Goal: Task Accomplishment & Management: Manage account settings

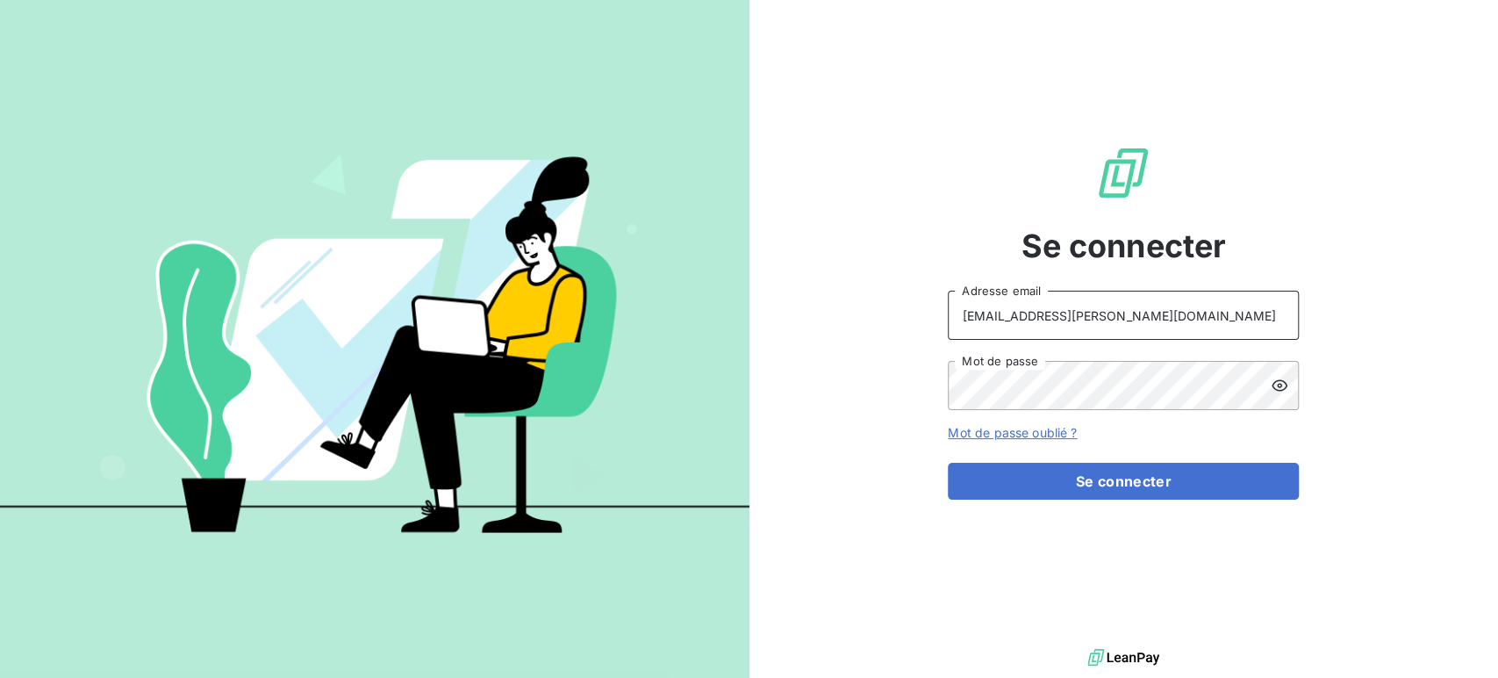
click at [1145, 305] on input "barberin@serpe.fr" at bounding box center [1123, 315] width 351 height 49
type input "recouvrement@serpe.fr"
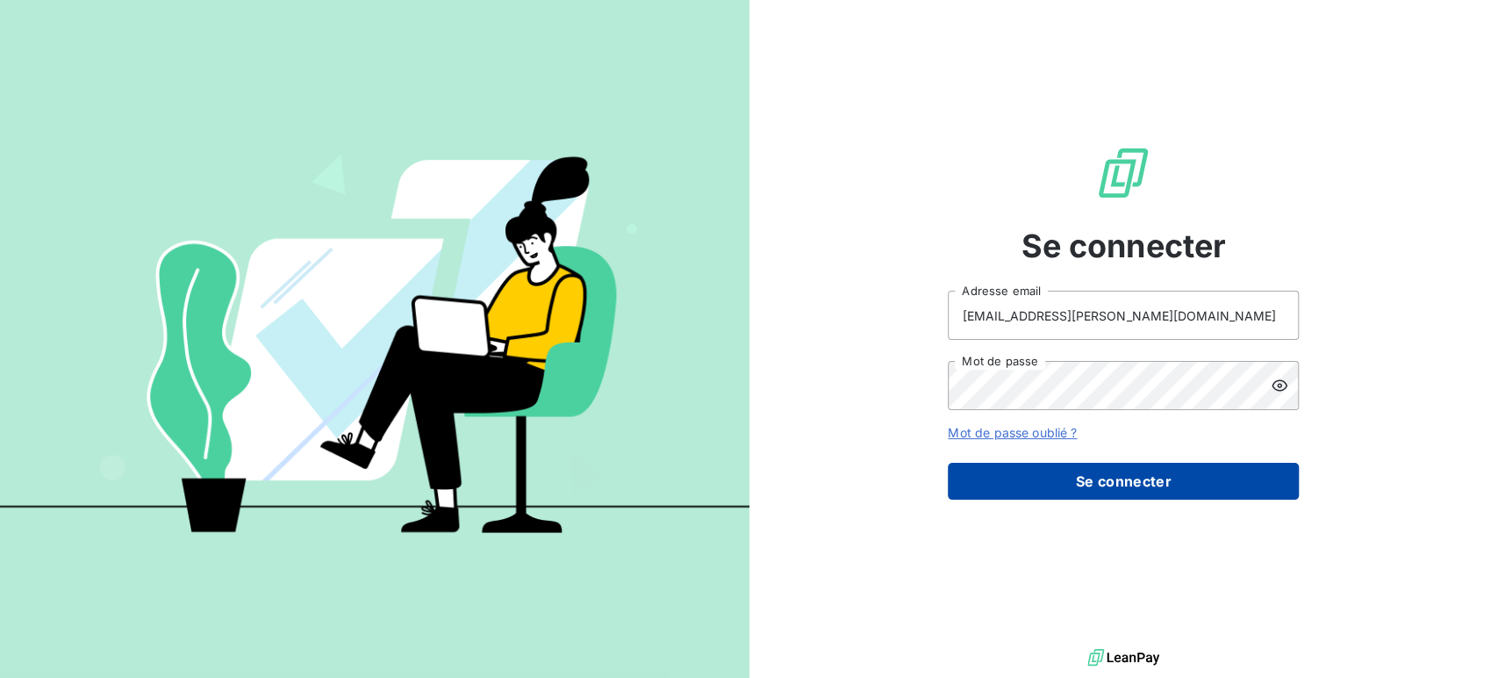
click at [1088, 477] on button "Se connecter" at bounding box center [1123, 481] width 351 height 37
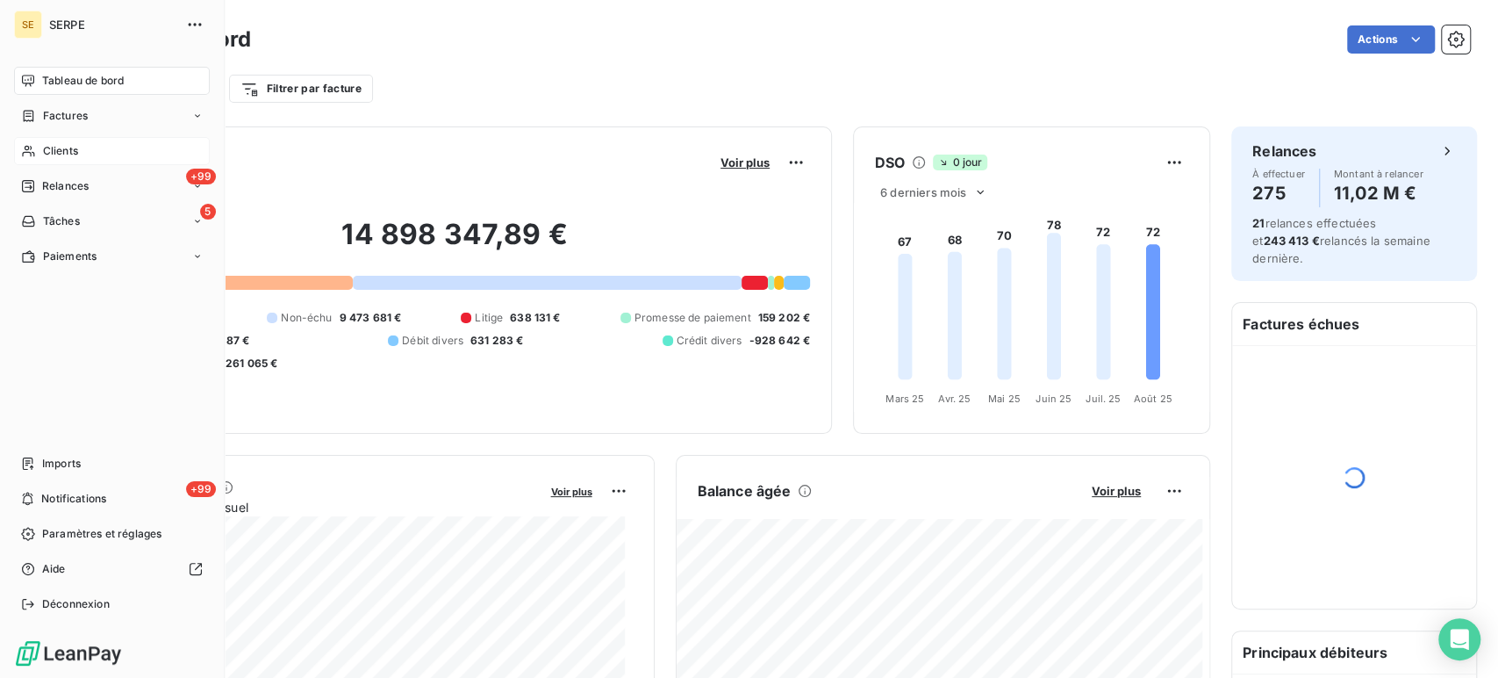
click at [71, 153] on span "Clients" at bounding box center [60, 151] width 35 height 16
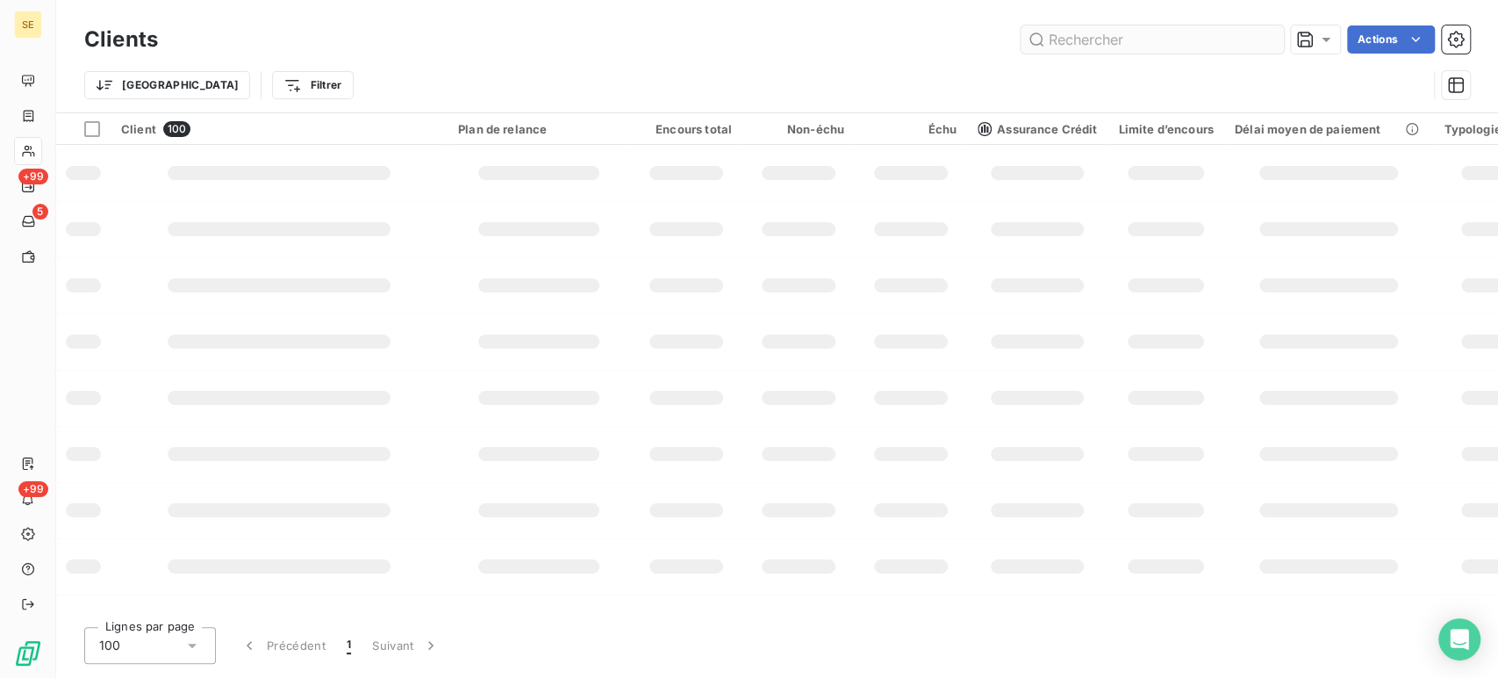
click at [1116, 38] on input "text" at bounding box center [1152, 39] width 263 height 28
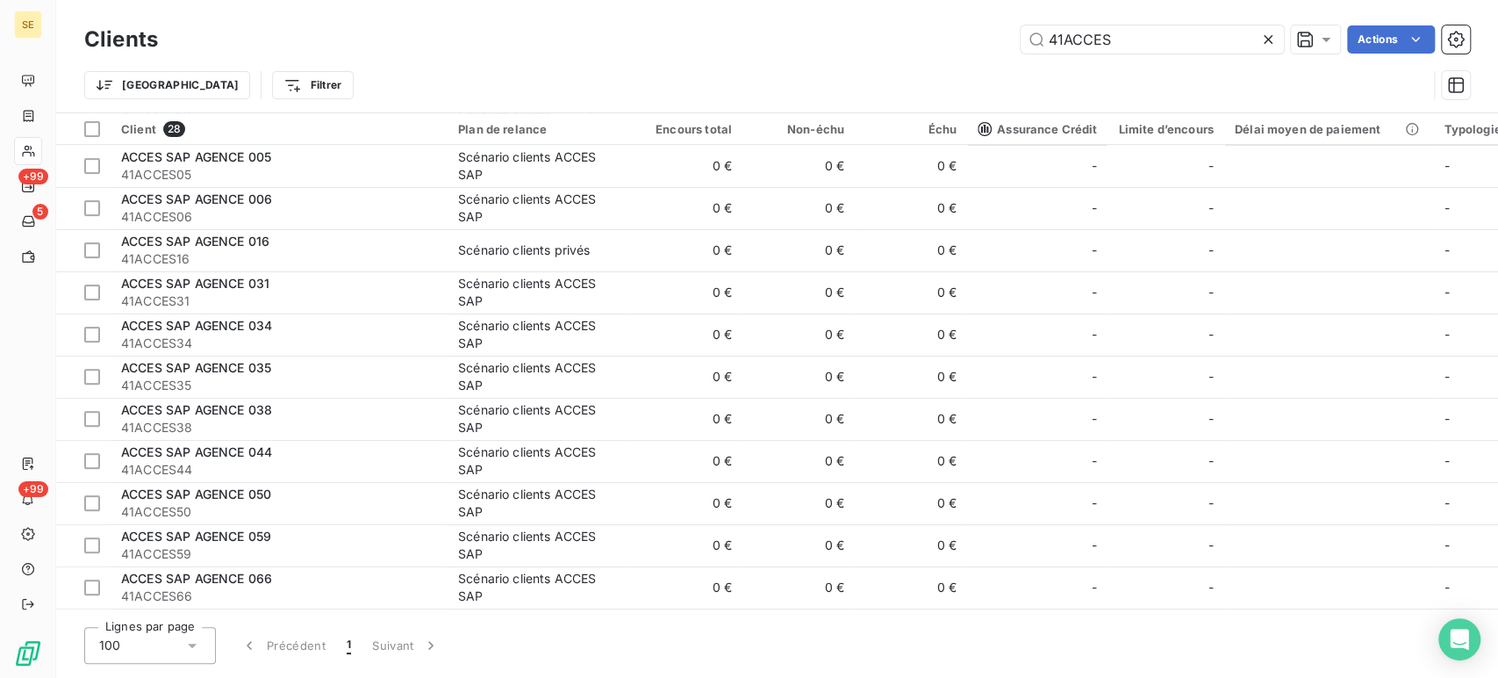
scroll to position [231, 0]
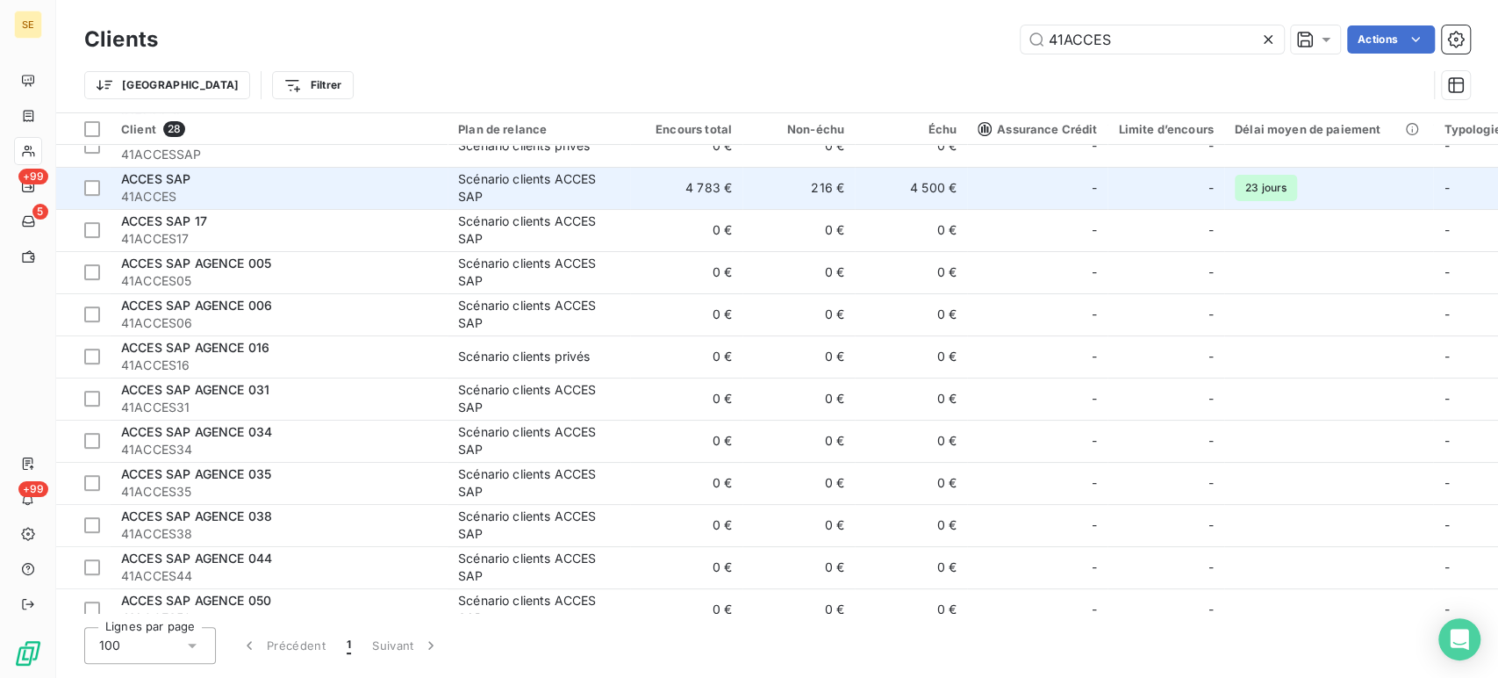
type input "41ACCES"
click at [241, 188] on span "41ACCES" at bounding box center [279, 197] width 316 height 18
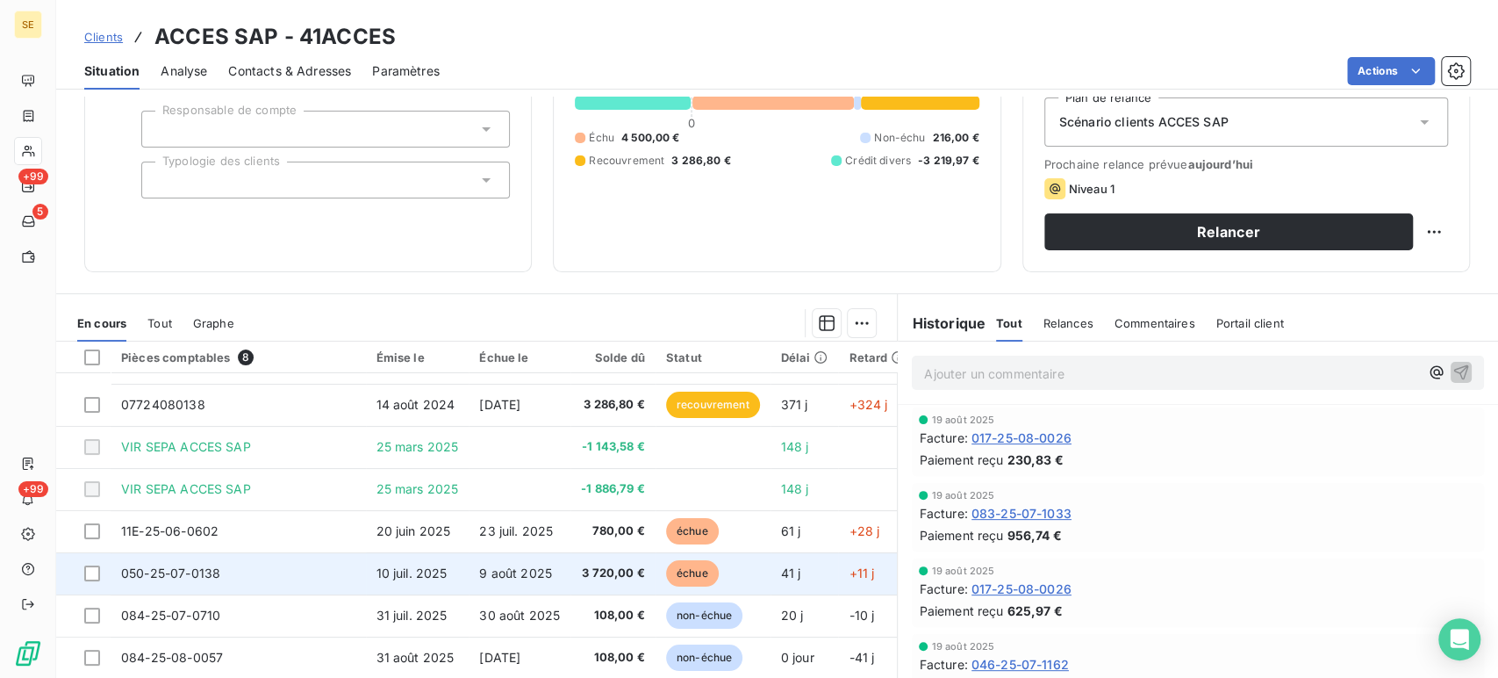
scroll to position [248, 0]
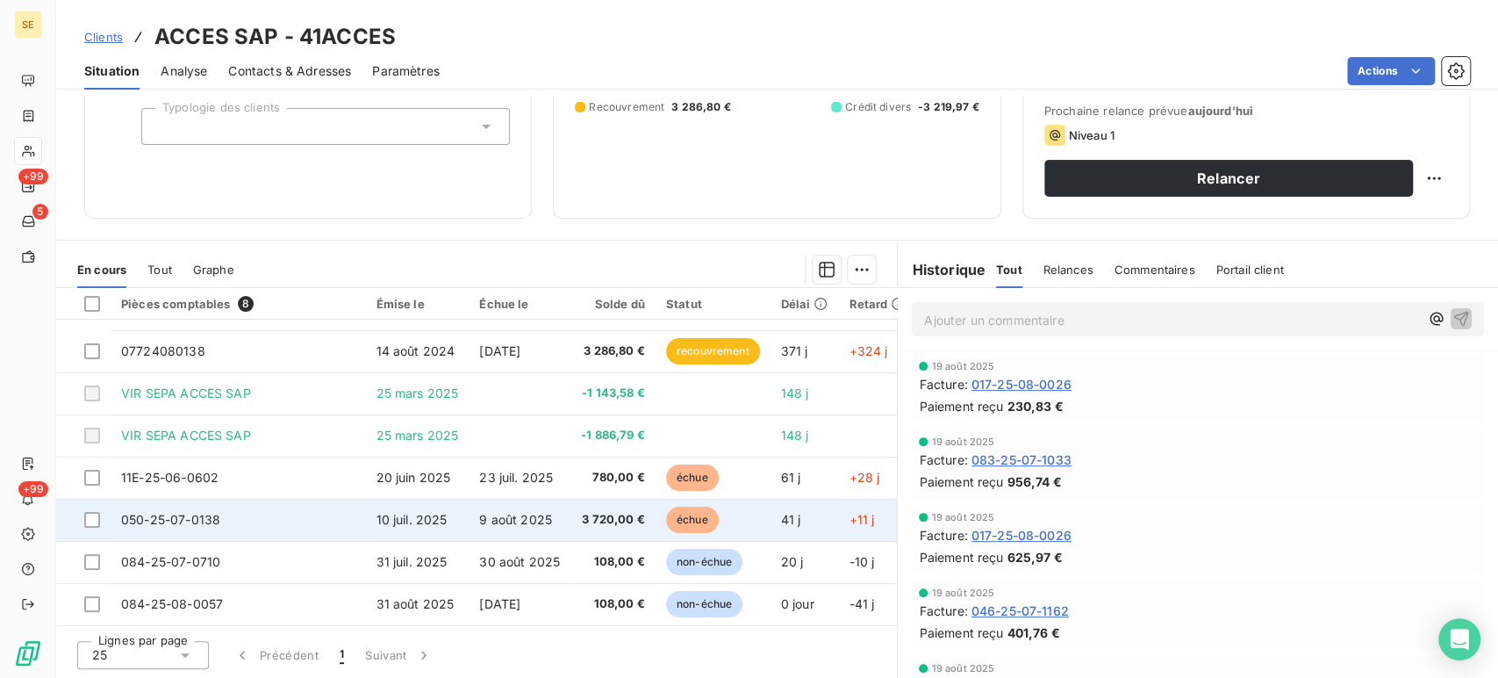
click at [263, 503] on td "050-25-07-0138" at bounding box center [238, 520] width 255 height 42
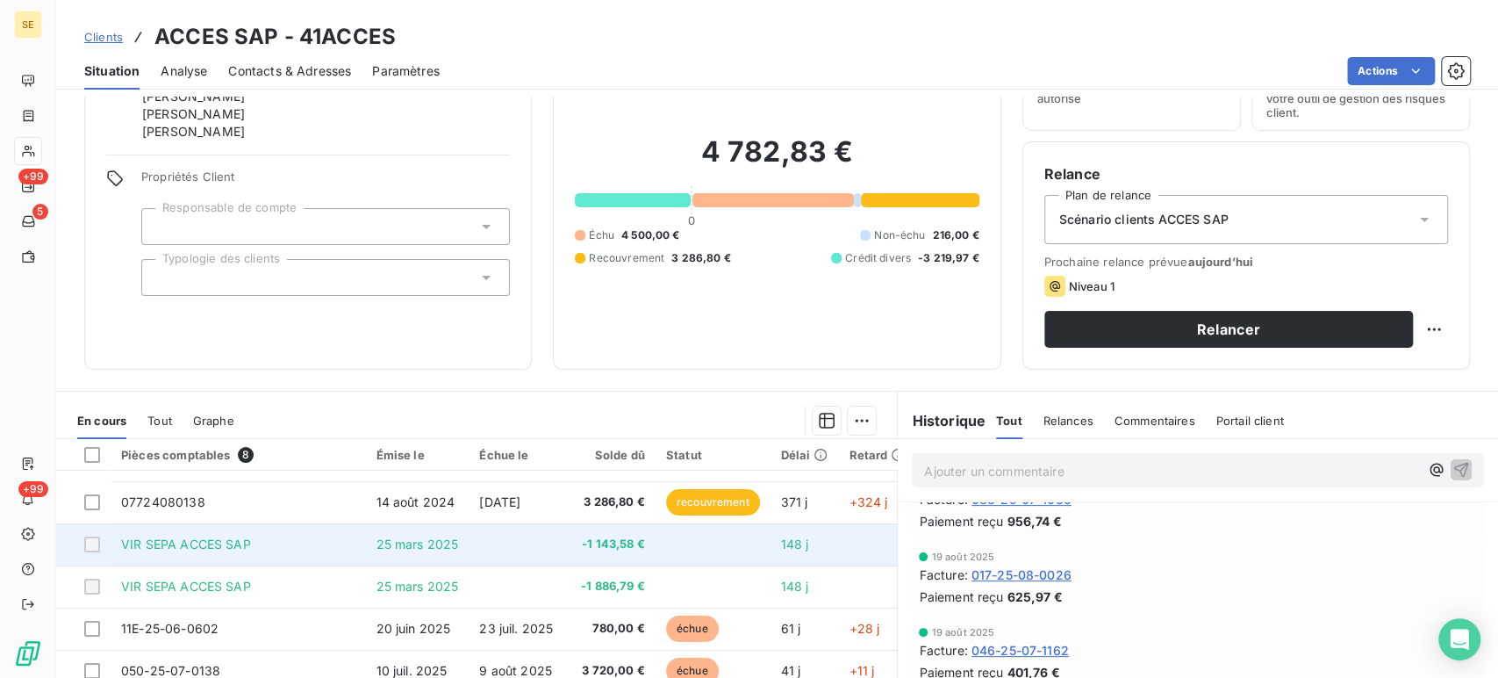
scroll to position [195, 0]
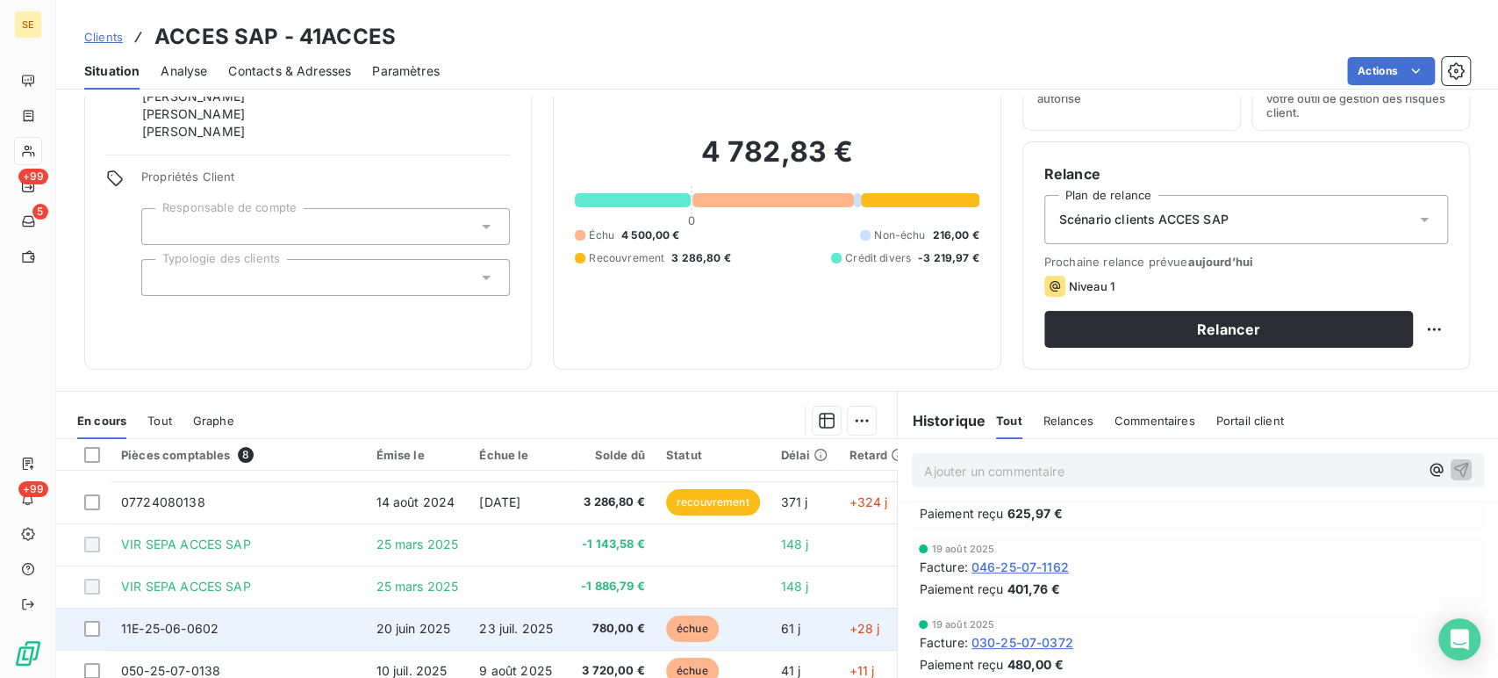
click at [566, 623] on td "23 juil. 2025" at bounding box center [520, 628] width 102 height 42
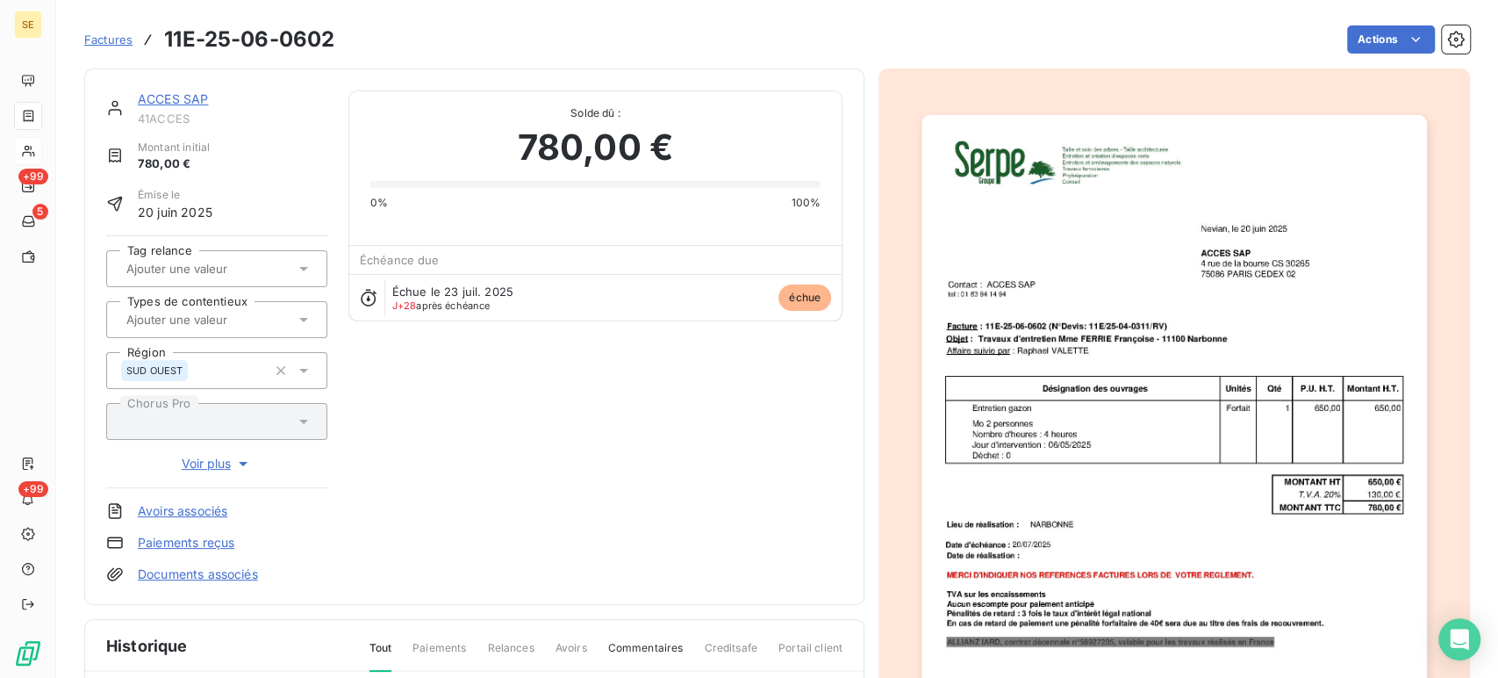
click at [298, 269] on icon at bounding box center [304, 269] width 18 height 18
click at [1412, 37] on html "SE +99 5 +99 Factures 11E-25-06-0602 Actions ACCES SAP 41ACCES Montant initial …" at bounding box center [749, 339] width 1498 height 678
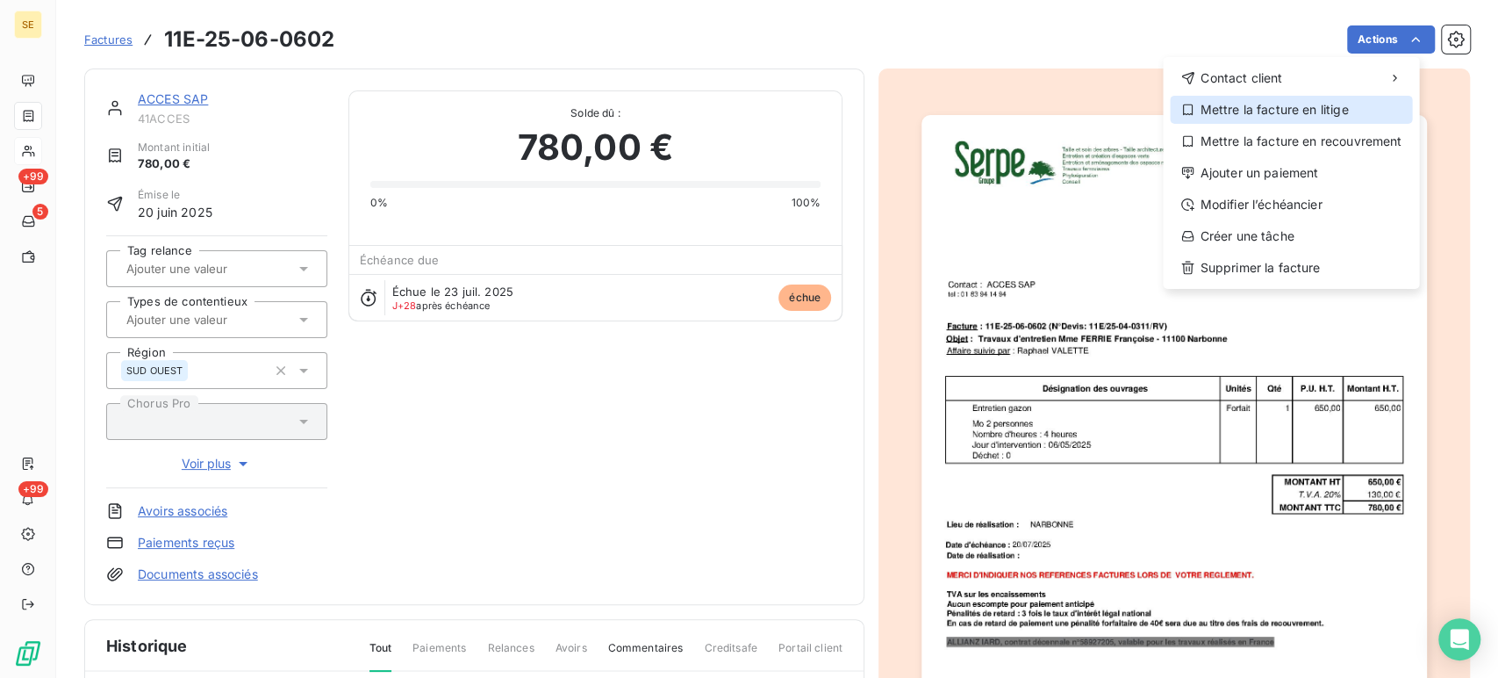
click at [1327, 106] on div "Mettre la facture en litige" at bounding box center [1291, 110] width 242 height 28
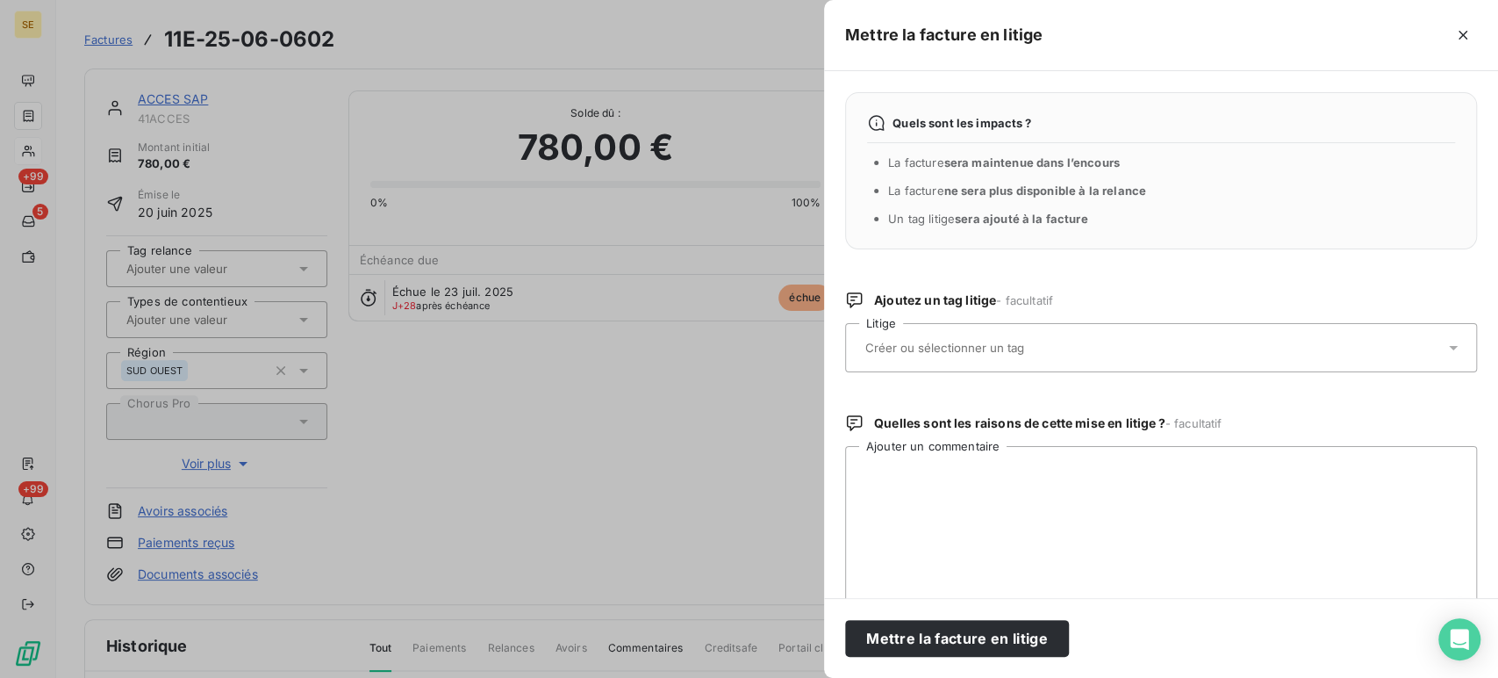
click at [984, 343] on input "text" at bounding box center [991, 348] width 255 height 16
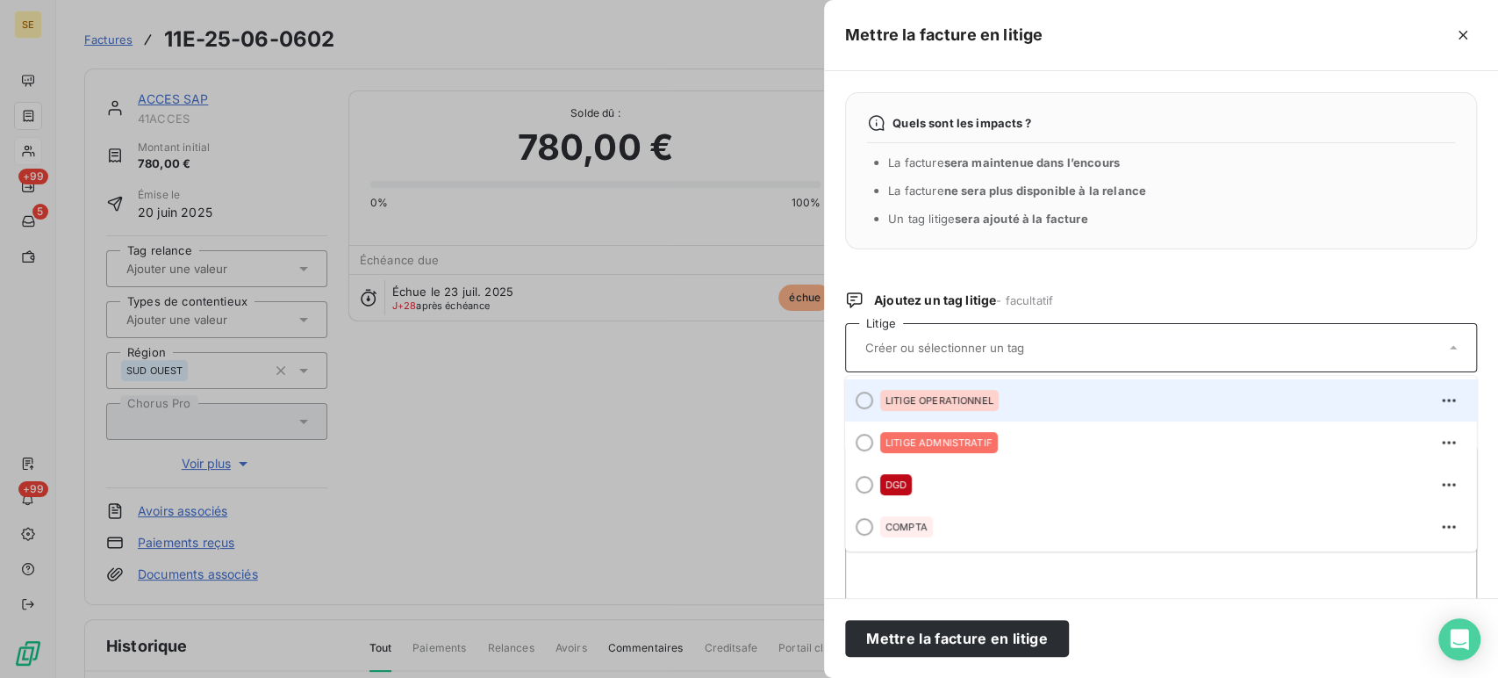
click at [973, 397] on span "LITIGE OPERATIONNEL" at bounding box center [940, 400] width 108 height 11
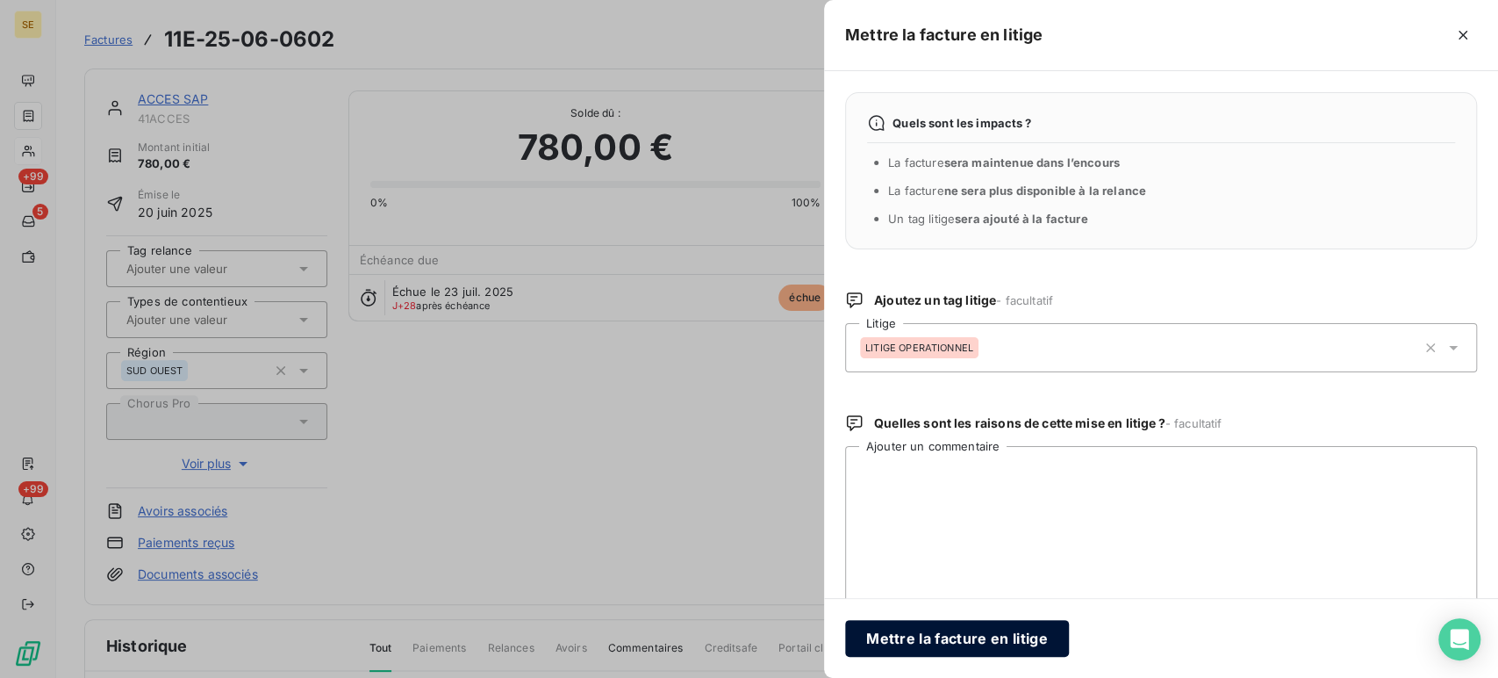
click at [951, 633] on button "Mettre la facture en litige" at bounding box center [957, 638] width 224 height 37
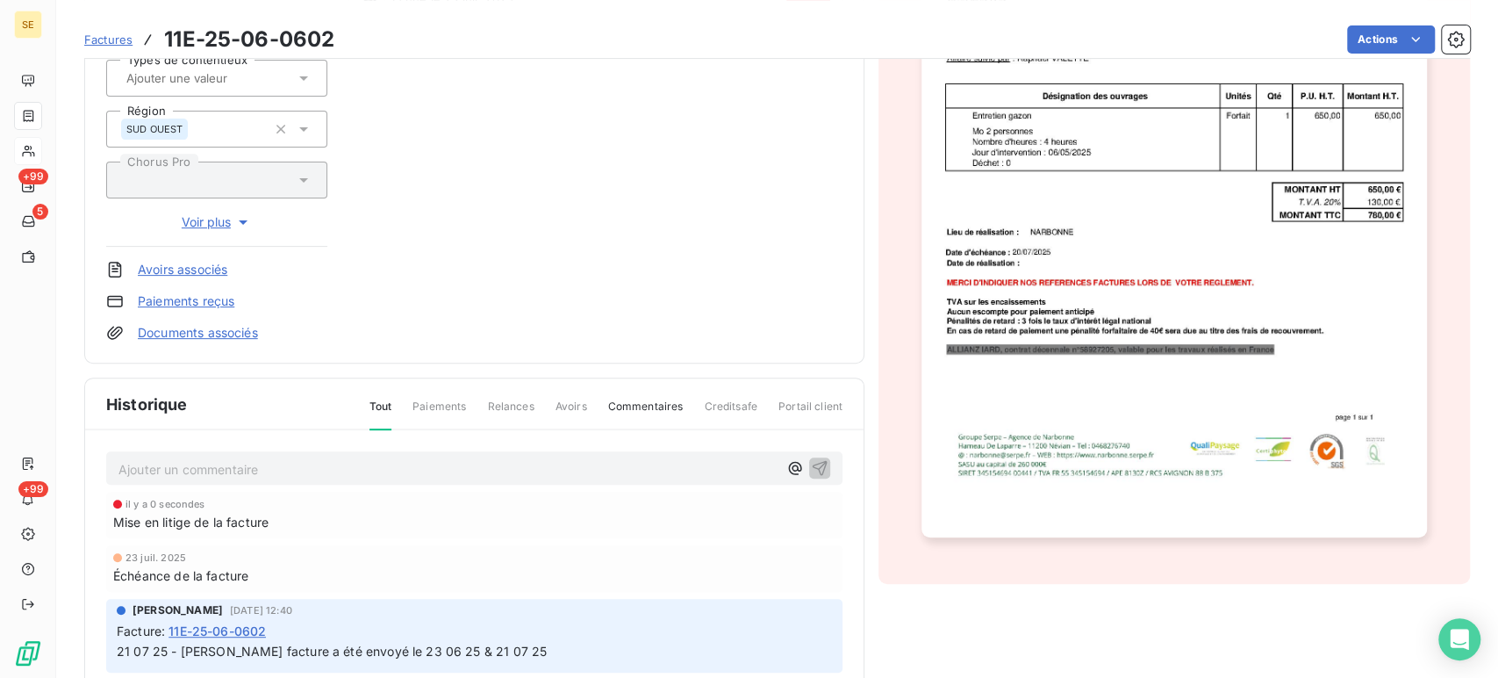
scroll to position [196, 0]
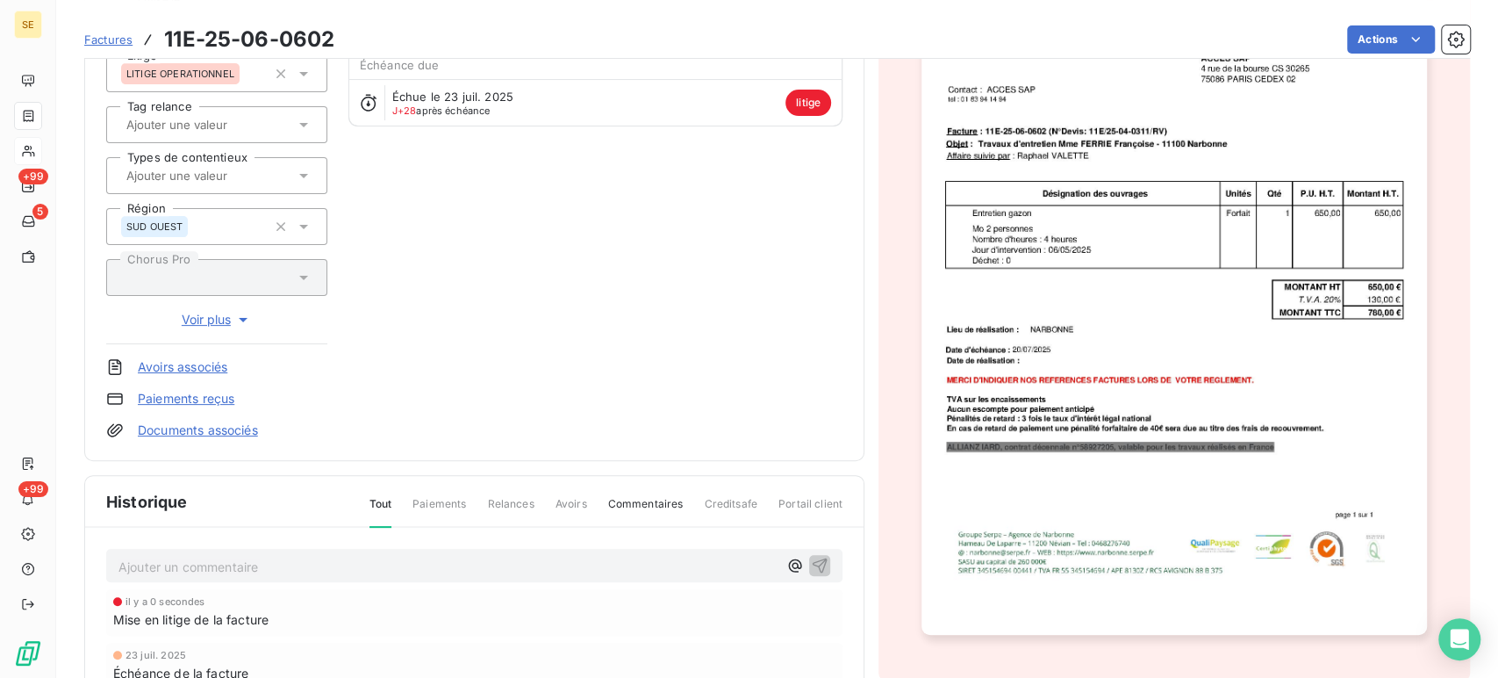
click at [230, 427] on link "Documents associés" at bounding box center [198, 430] width 120 height 18
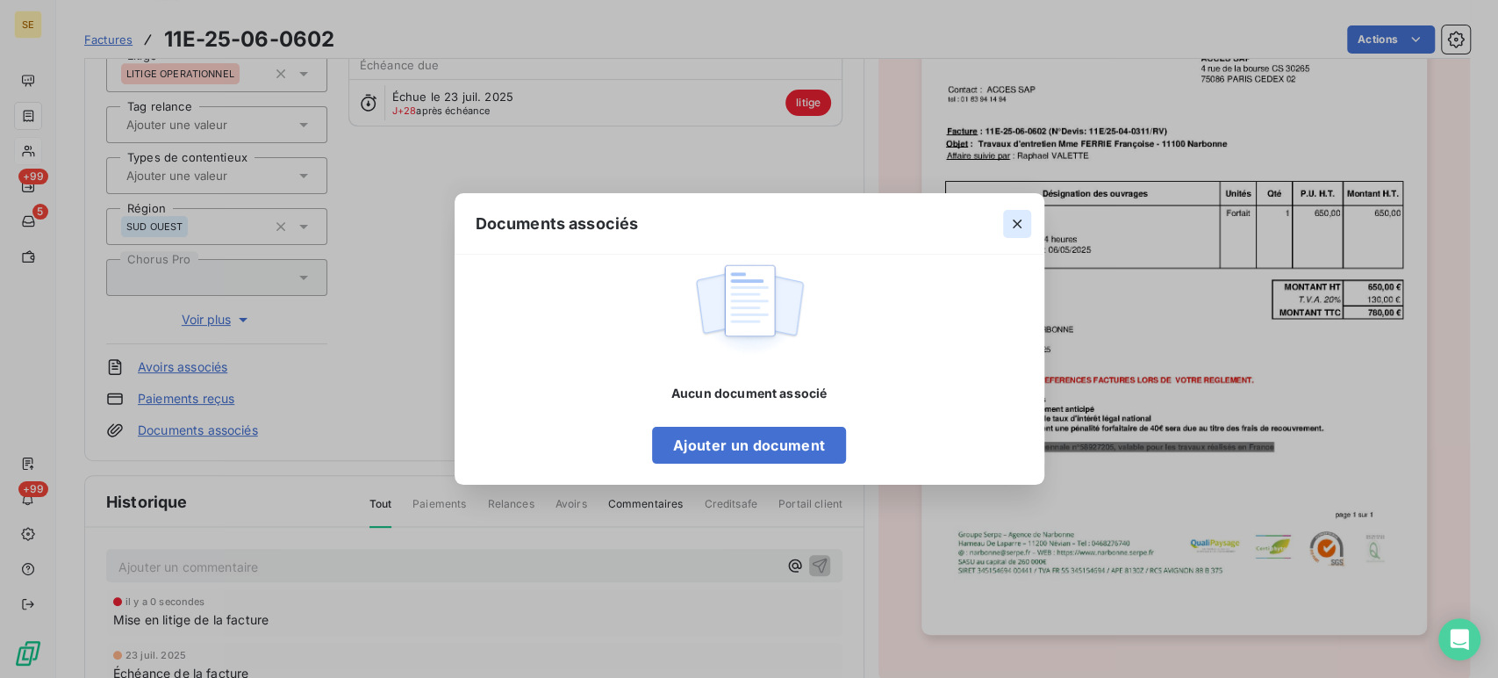
click at [1013, 224] on icon "button" at bounding box center [1017, 224] width 18 height 18
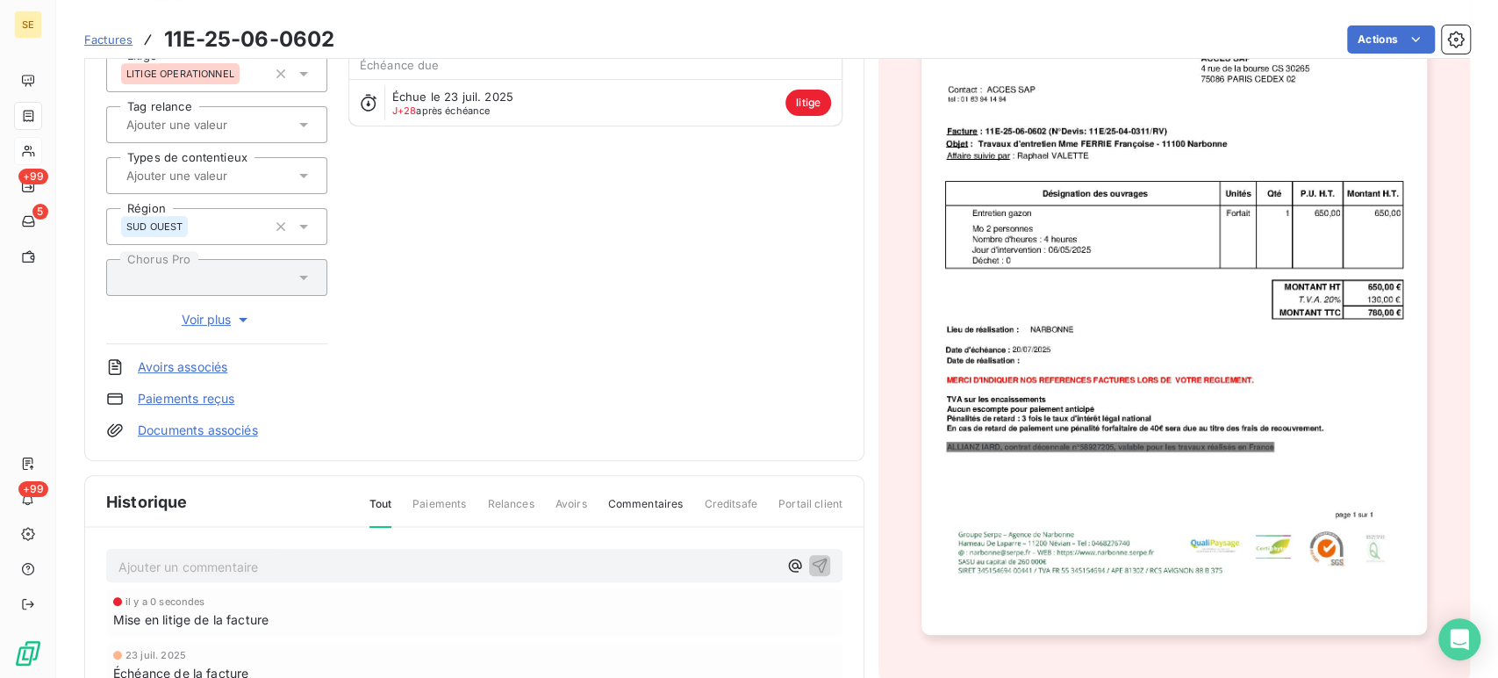
click at [181, 432] on link "Documents associés" at bounding box center [198, 430] width 120 height 18
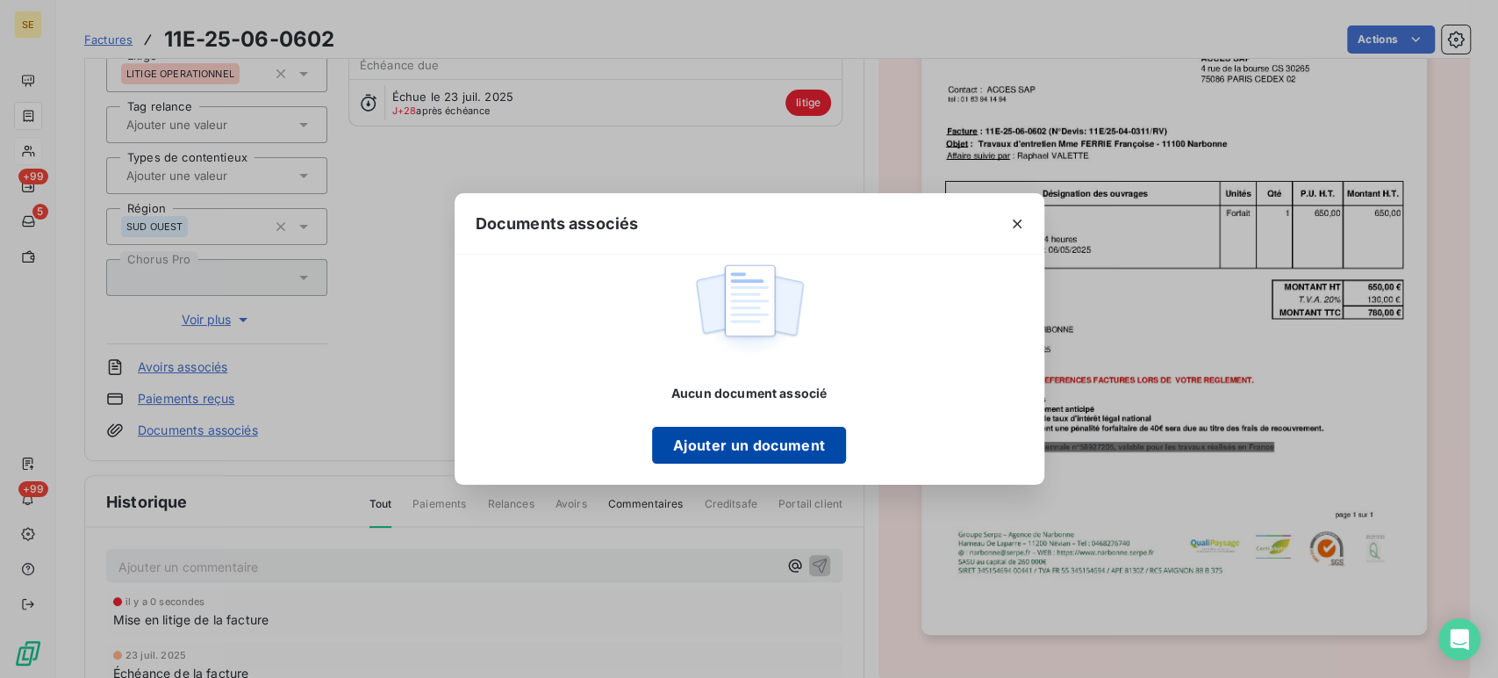
click at [787, 449] on button "Ajouter un document" at bounding box center [749, 445] width 194 height 37
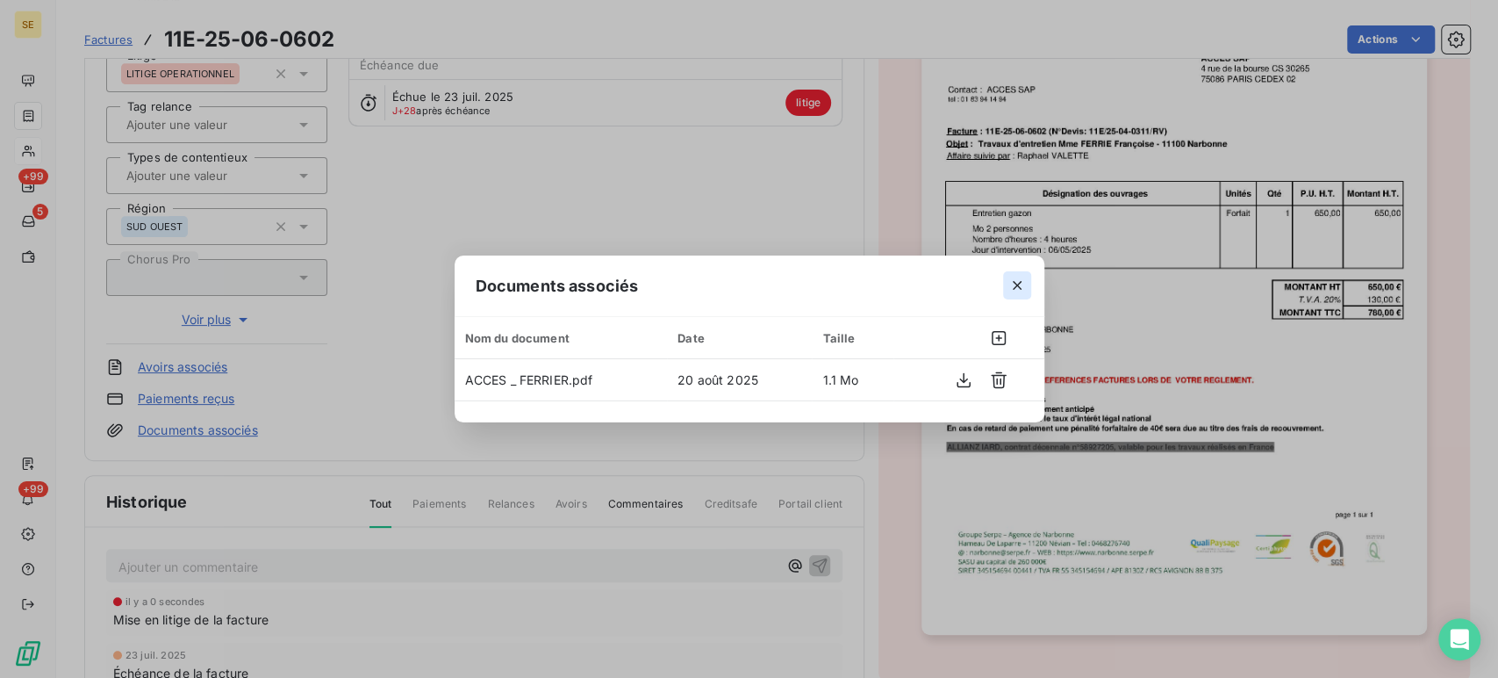
click at [1016, 283] on icon "button" at bounding box center [1017, 285] width 18 height 18
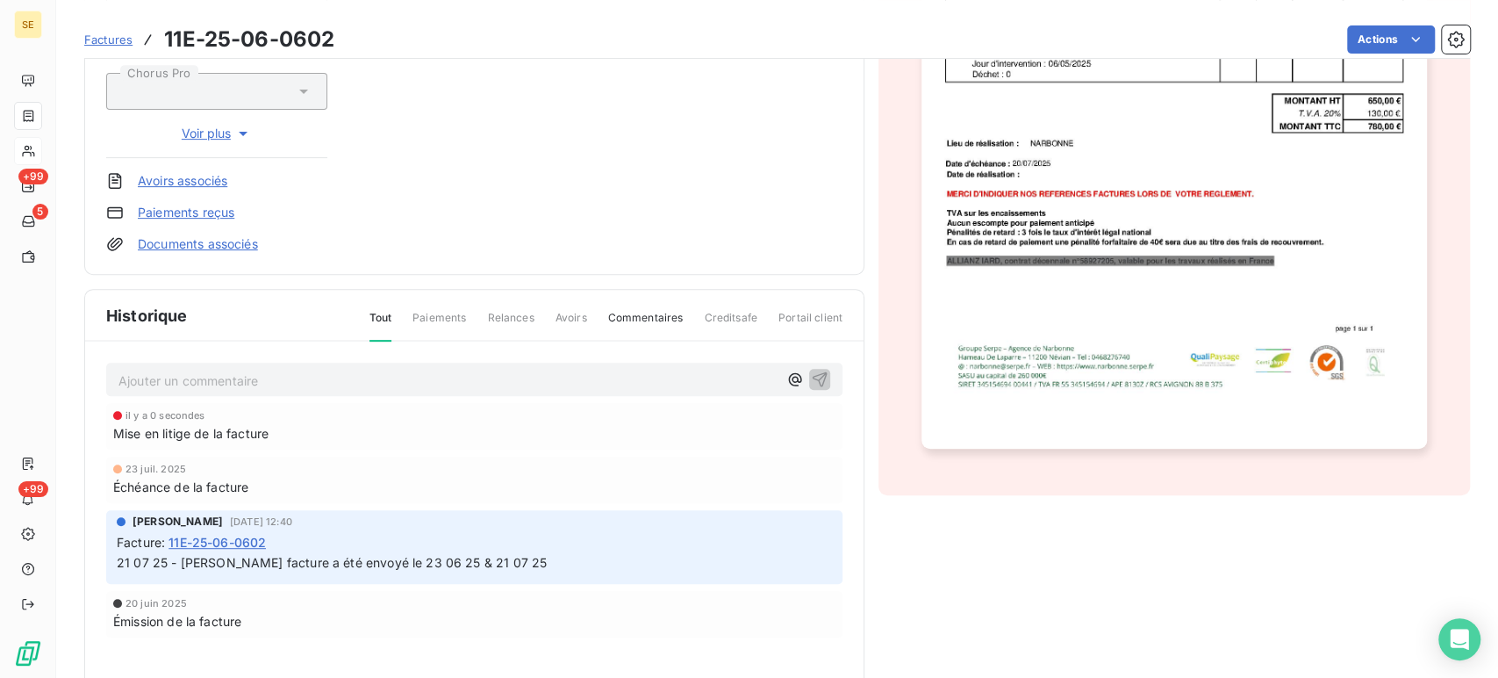
scroll to position [391, 0]
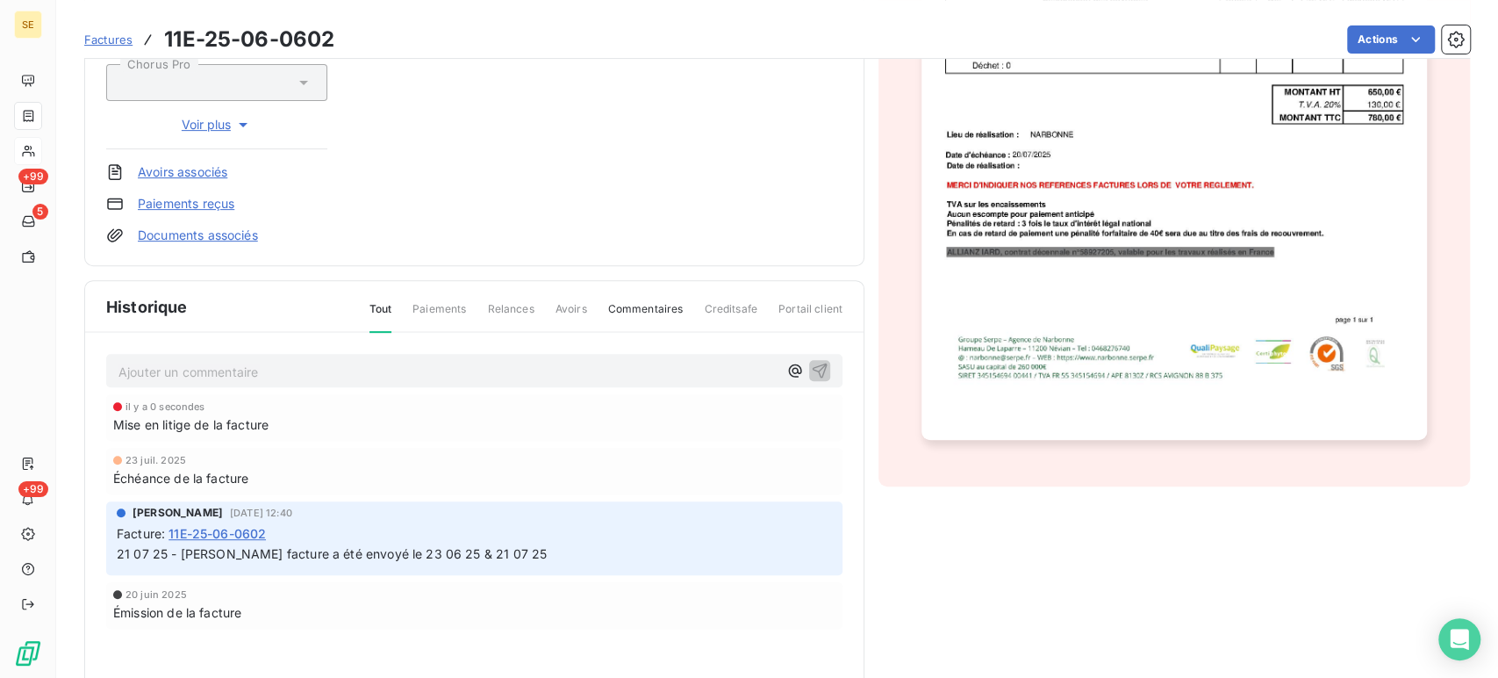
click at [200, 369] on p "Ajouter un commentaire ﻿" at bounding box center [447, 372] width 659 height 22
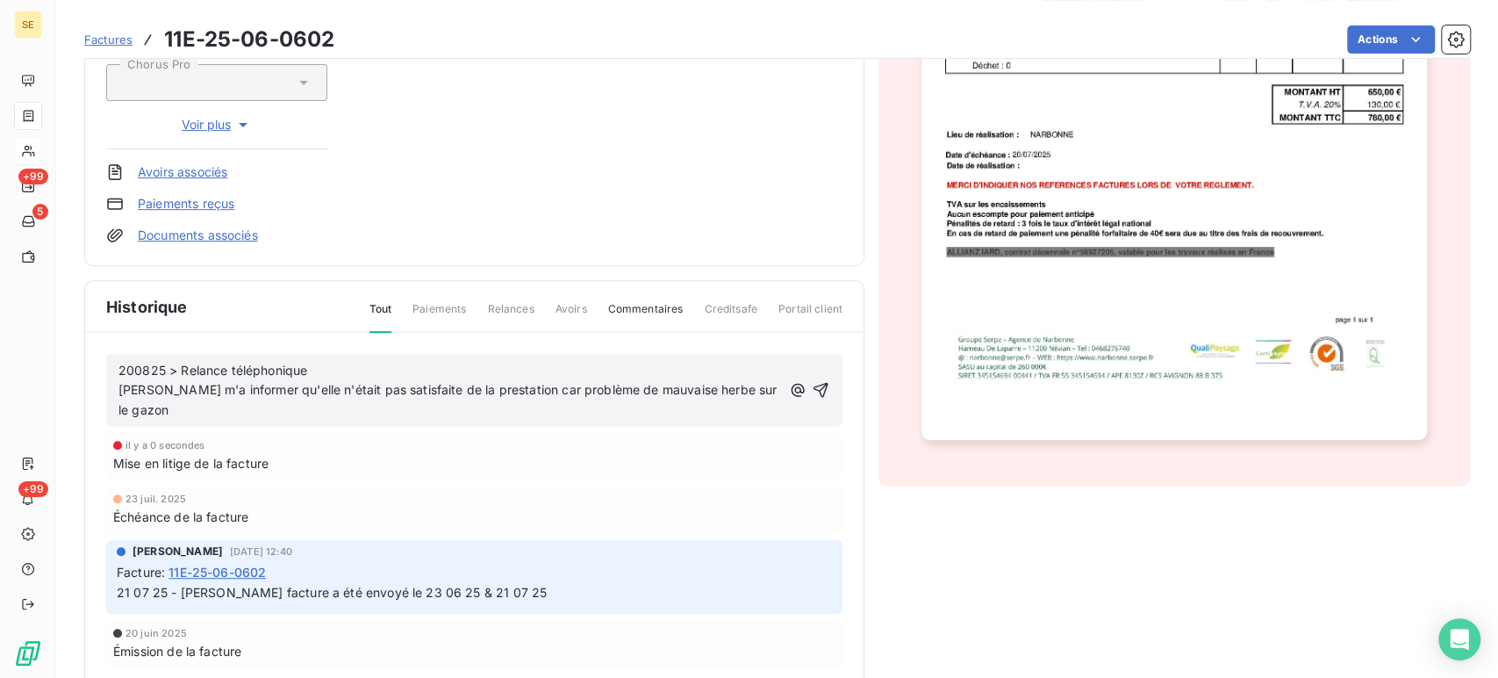
click at [205, 406] on p "200825 > Relance téléphonique [PERSON_NAME] m'a informer qu'elle n'était pas sa…" at bounding box center [449, 391] width 662 height 61
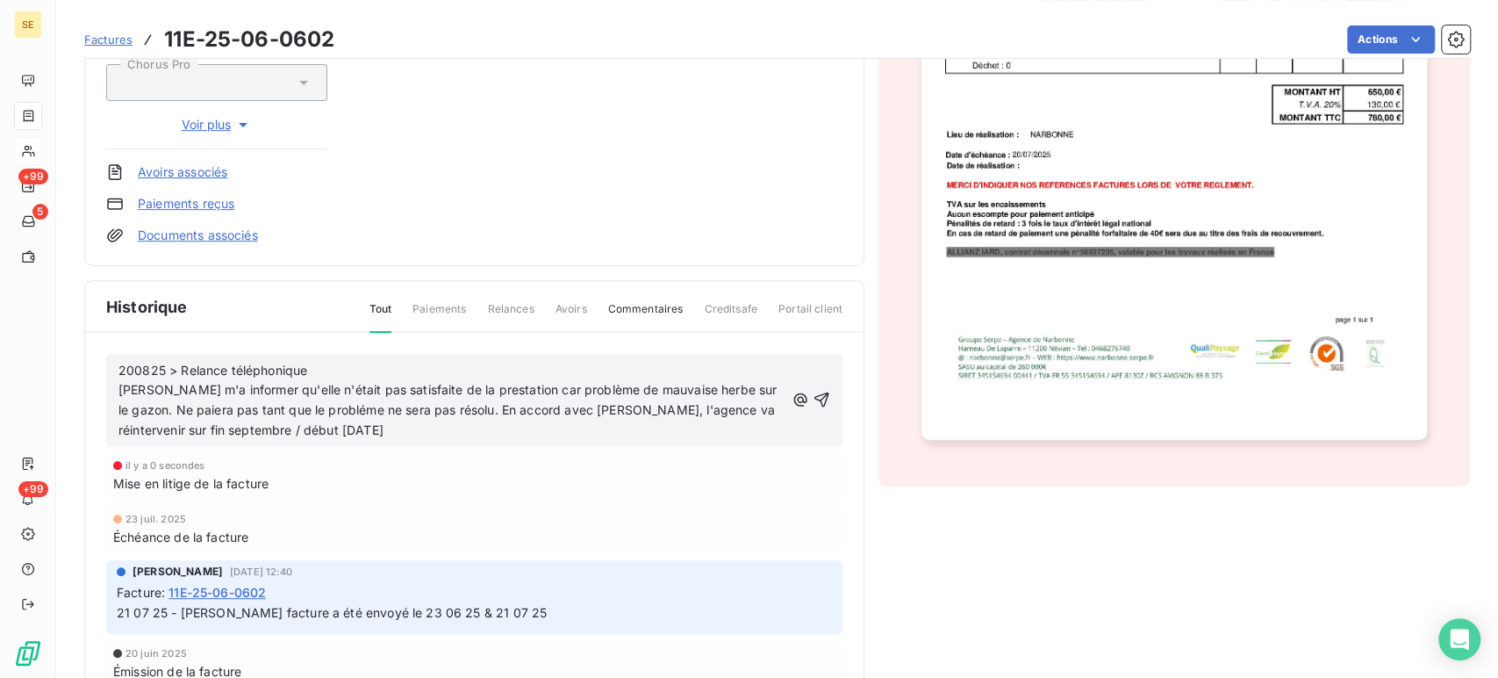
drag, startPoint x: 502, startPoint y: 427, endPoint x: 112, endPoint y: 385, distance: 392.0
click at [112, 385] on div "200825 > Relance téléphonique [PERSON_NAME] m'a informer qu'elle n'était pas sa…" at bounding box center [474, 400] width 736 height 93
copy span "[PERSON_NAME] m'a informer qu'elle n'était pas satisfaite de la prestation car …"
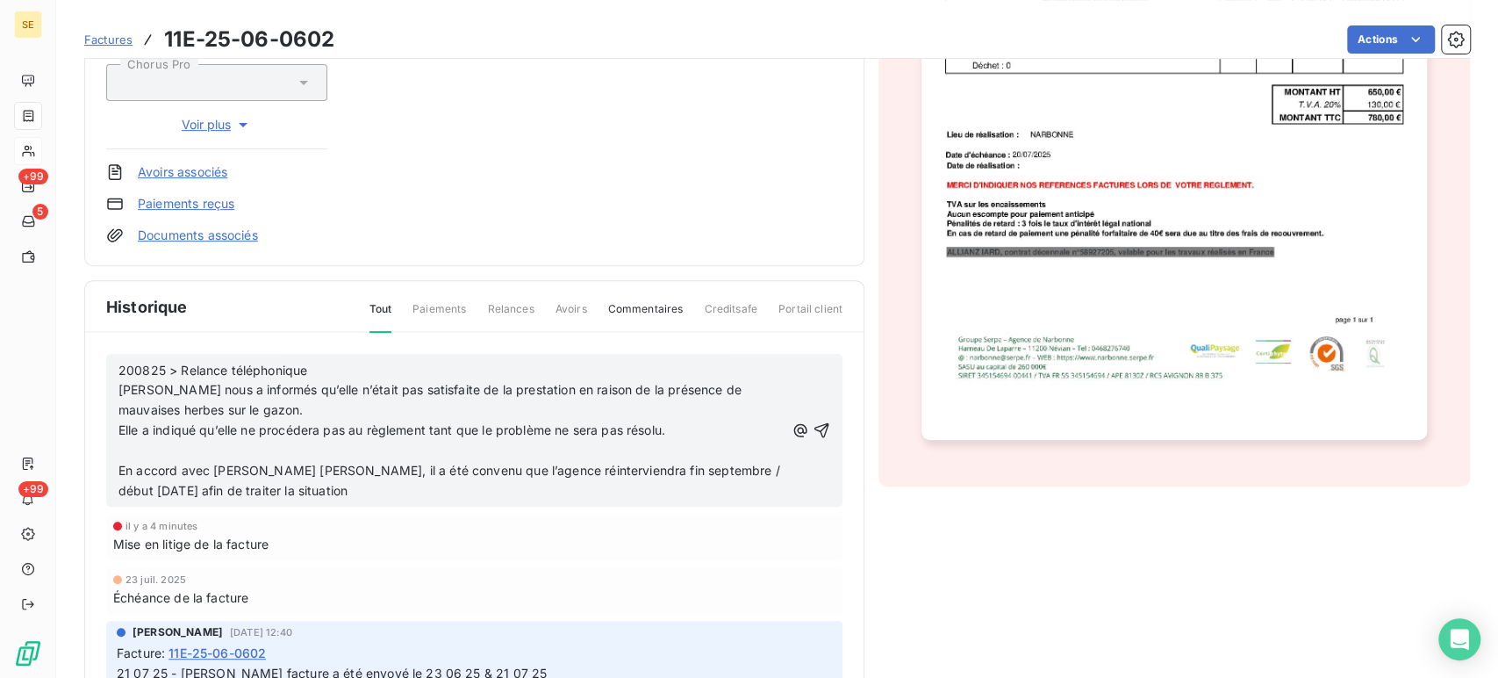
click at [195, 449] on p "﻿" at bounding box center [451, 451] width 666 height 20
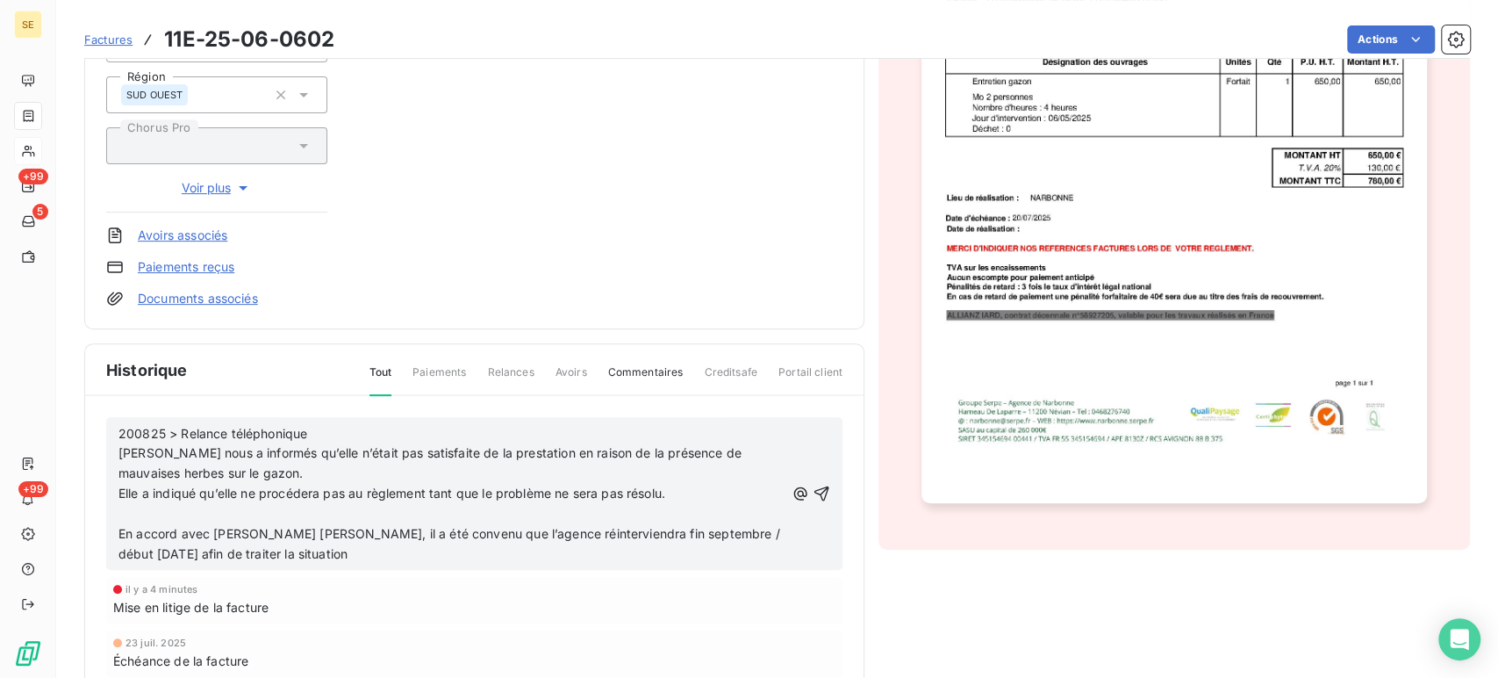
scroll to position [293, 0]
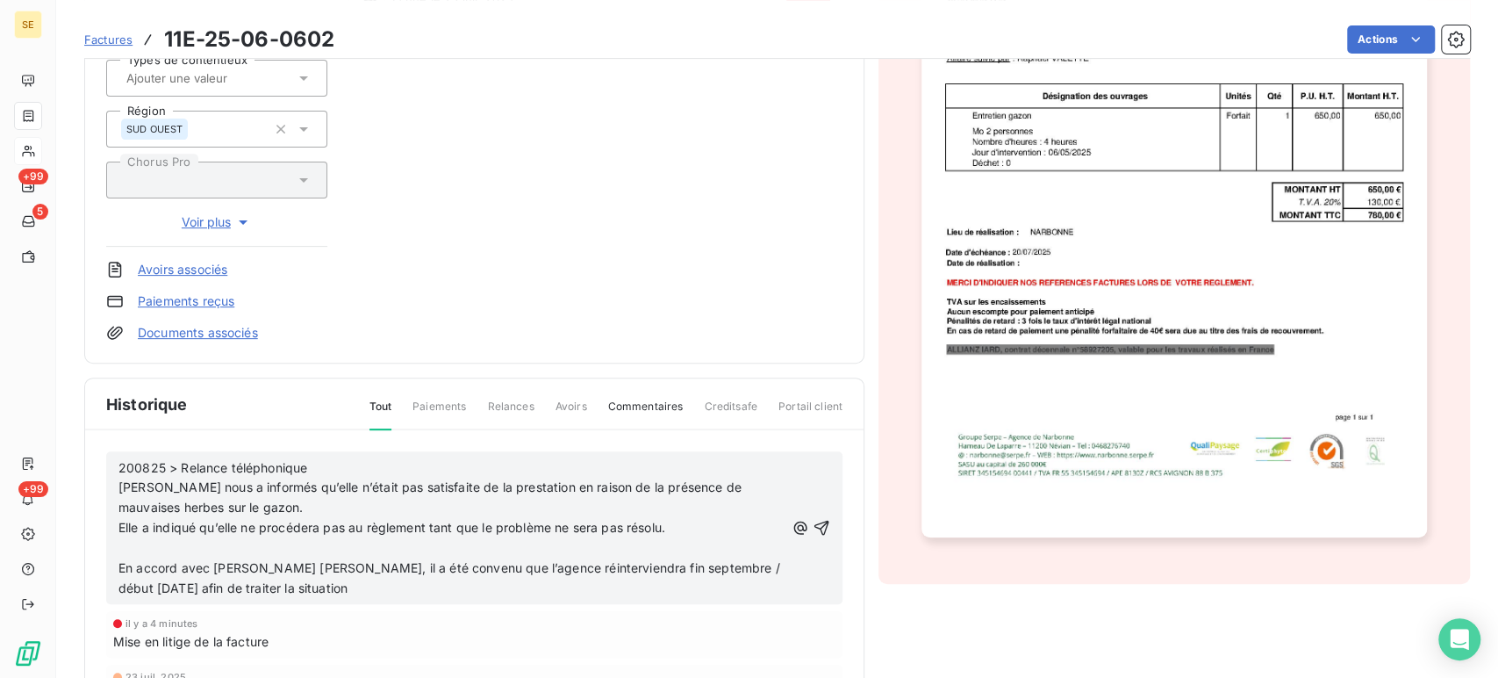
click at [384, 589] on p "En accord avec [PERSON_NAME] [PERSON_NAME], il a été convenu que l’agence réint…" at bounding box center [451, 578] width 666 height 40
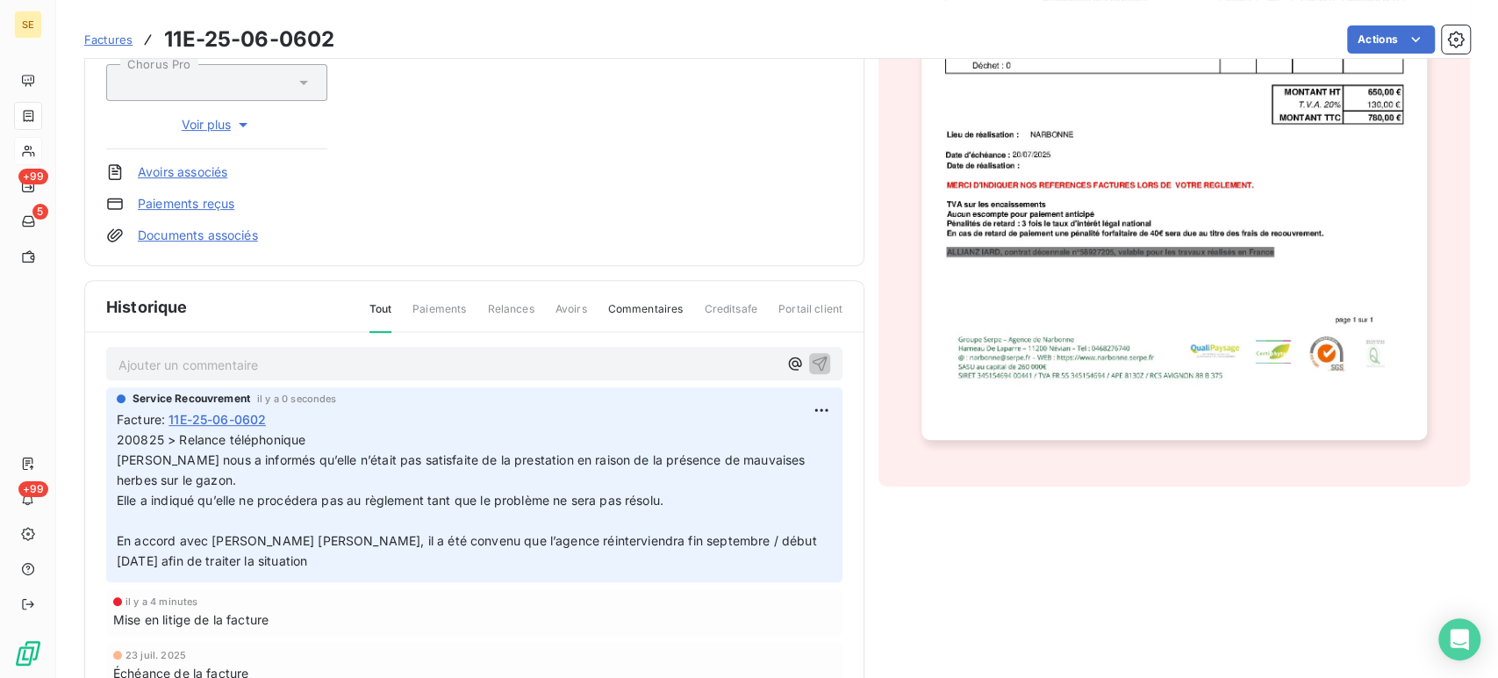
scroll to position [0, 0]
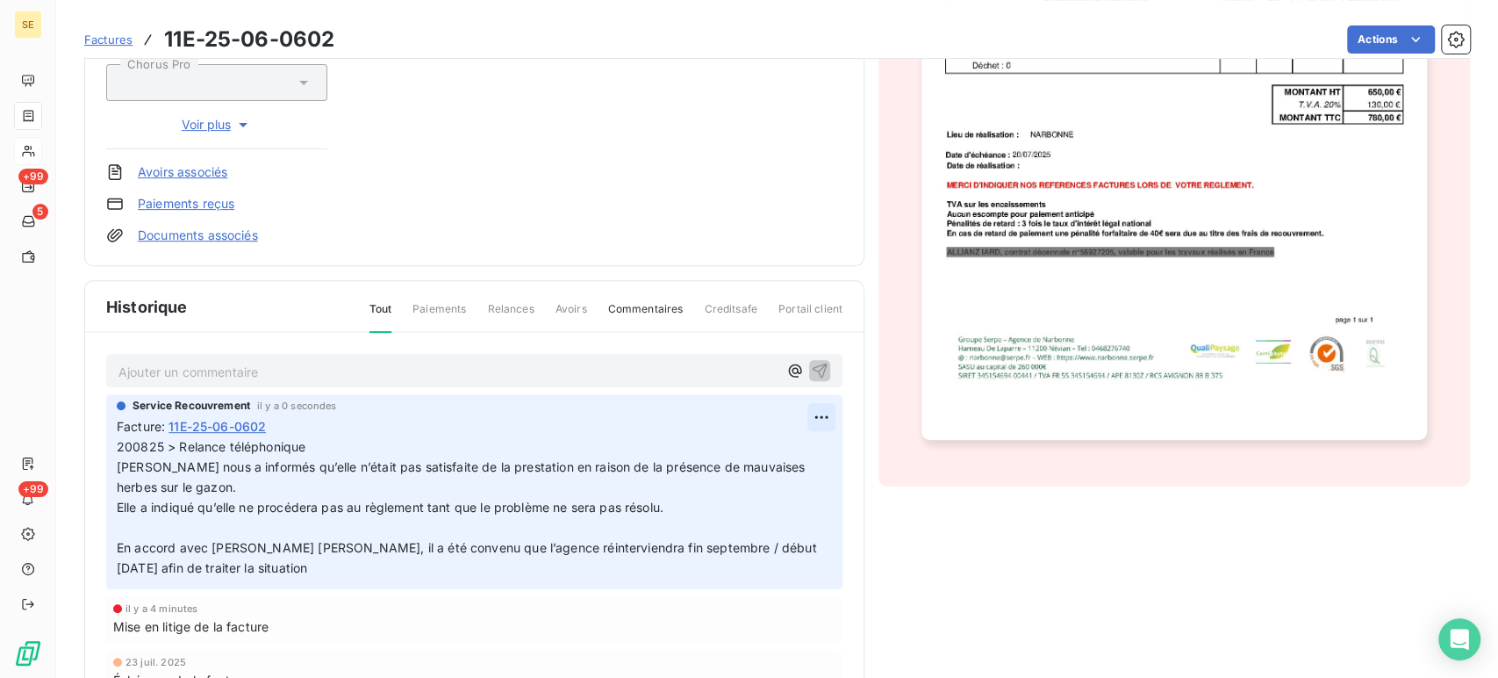
click at [806, 413] on html "SE +99 5 +99 Factures 11E-25-06-0602 Actions ACCES SAP 41ACCES Montant initial …" at bounding box center [749, 339] width 1498 height 678
click at [128, 444] on html "SE +99 5 +99 Factures 11E-25-06-0602 Actions ACCES SAP 41ACCES Montant initial …" at bounding box center [749, 339] width 1498 height 678
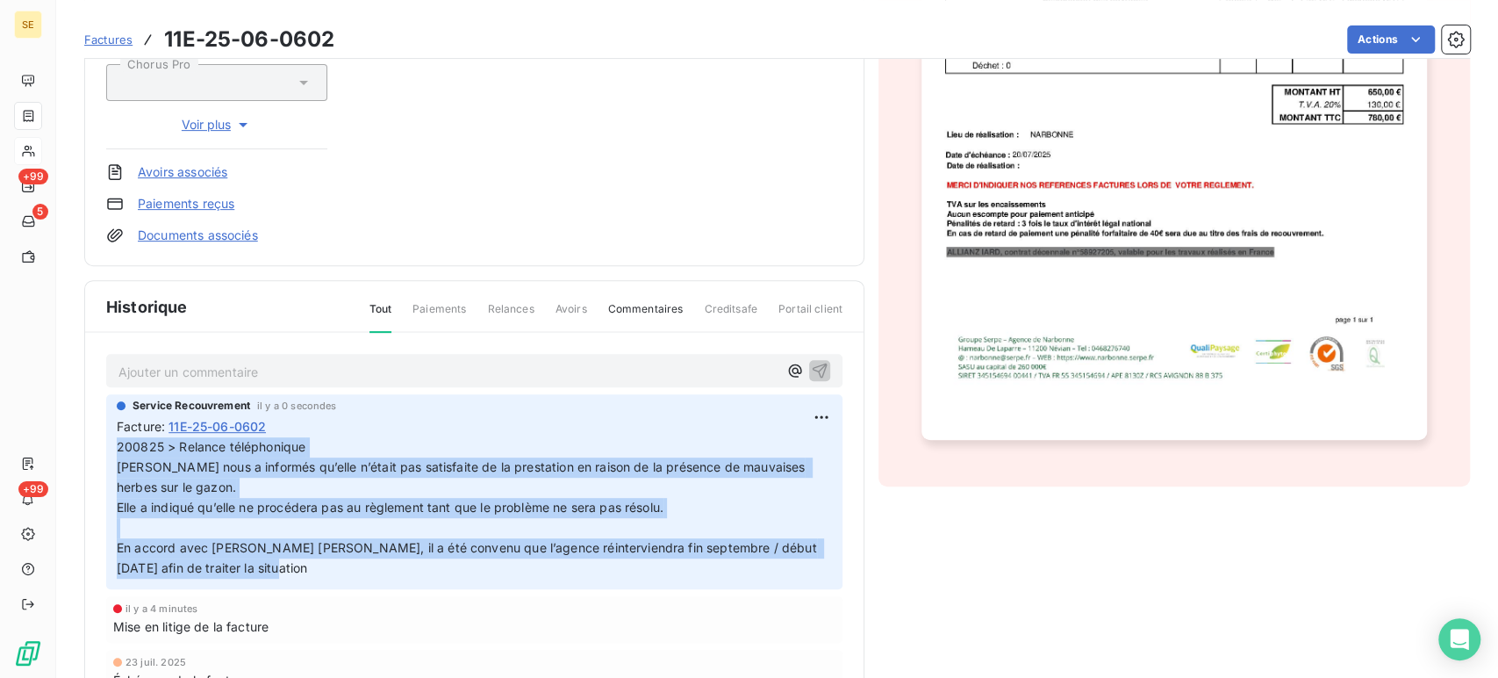
drag, startPoint x: 118, startPoint y: 446, endPoint x: 278, endPoint y: 563, distance: 197.9
click at [278, 563] on p "200825 > Relance téléphonique [PERSON_NAME] nous a informés qu’elle n’était pas…" at bounding box center [474, 507] width 715 height 140
copy p "200825 > Relance téléphonique [PERSON_NAME] nous a informés qu’elle n’était pas…"
click at [797, 414] on html "SE +99 5 +99 Factures 11E-25-06-0602 Actions ACCES SAP 41ACCES Montant initial …" at bounding box center [749, 339] width 1498 height 678
click at [732, 483] on div "Supprimer" at bounding box center [756, 486] width 98 height 28
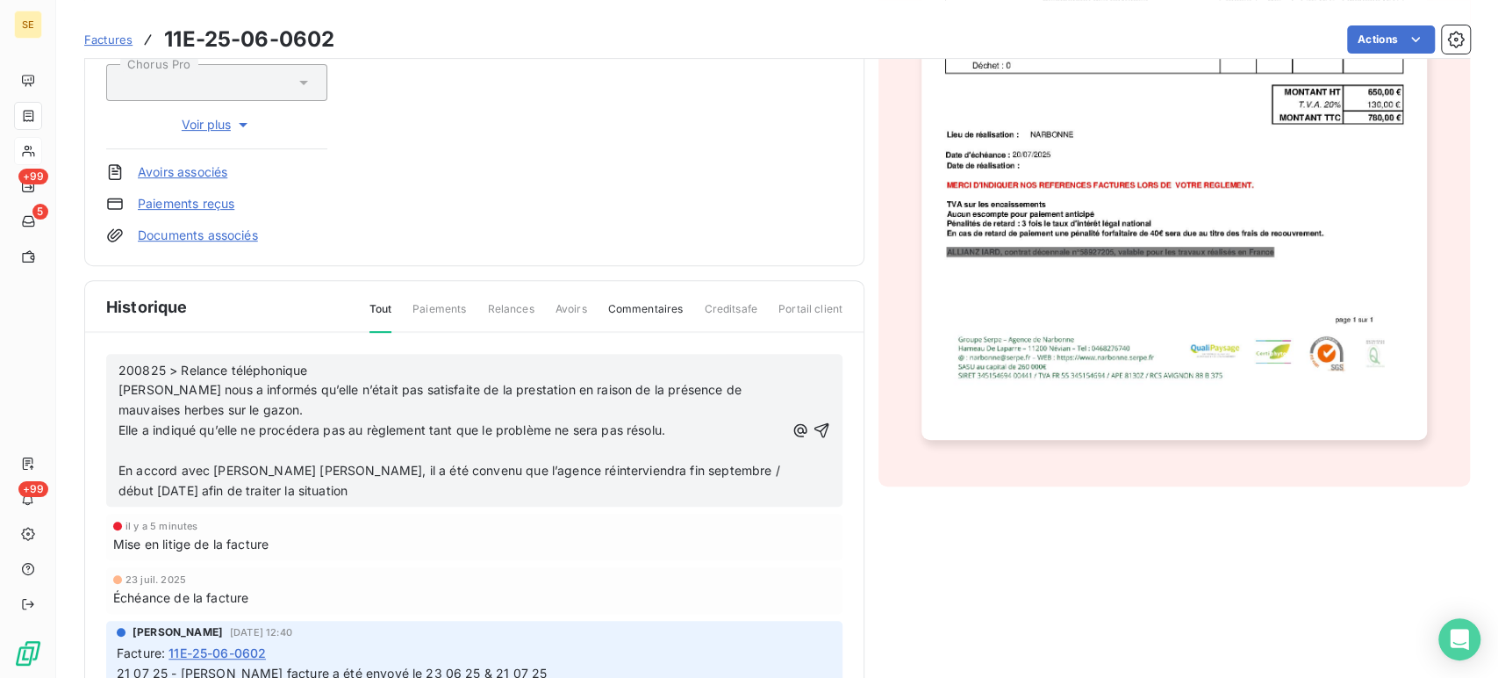
click at [313, 366] on p "200825 > Relance téléphonique" at bounding box center [451, 371] width 666 height 20
drag, startPoint x: 341, startPoint y: 370, endPoint x: 393, endPoint y: 359, distance: 53.9
click at [393, 361] on p "200825 > Relance téléphonique par [PERSON_NAME]" at bounding box center [451, 371] width 666 height 20
click at [815, 428] on icon "button" at bounding box center [822, 429] width 15 height 15
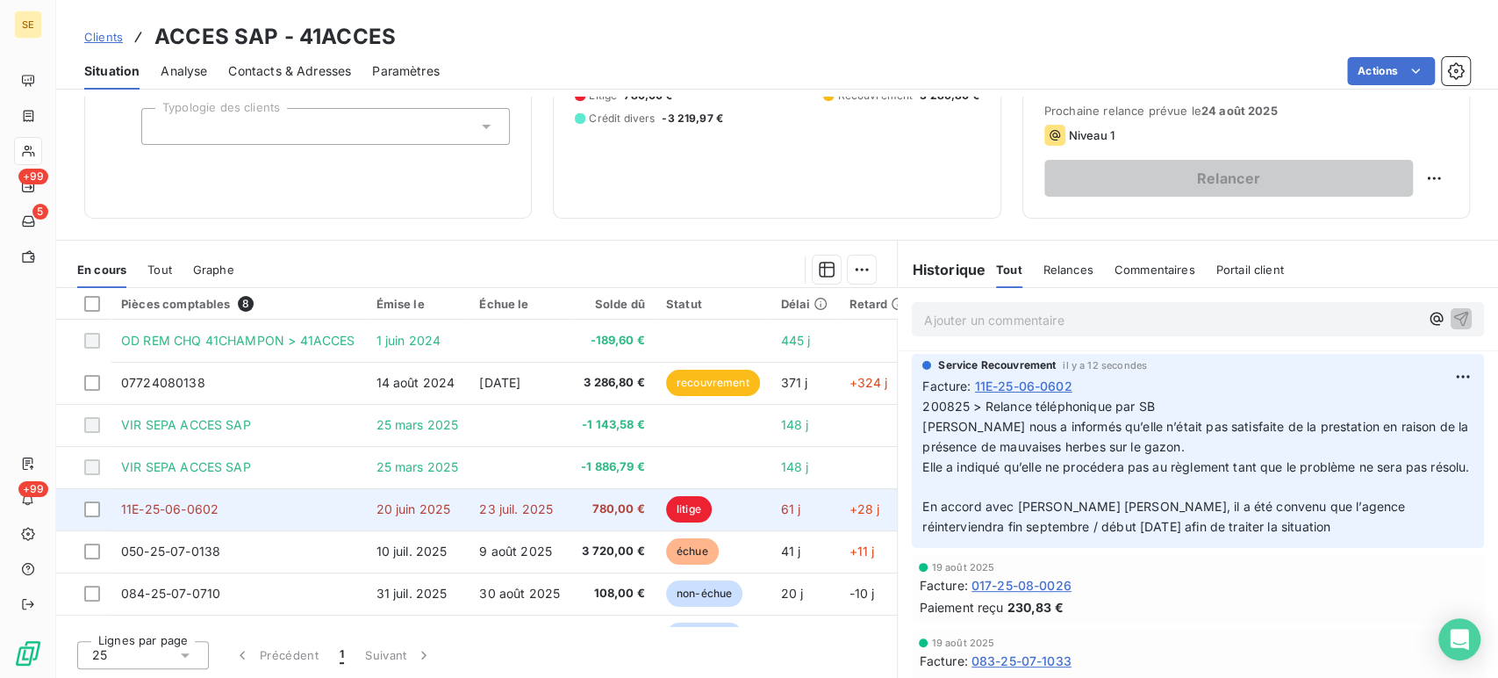
scroll to position [38, 0]
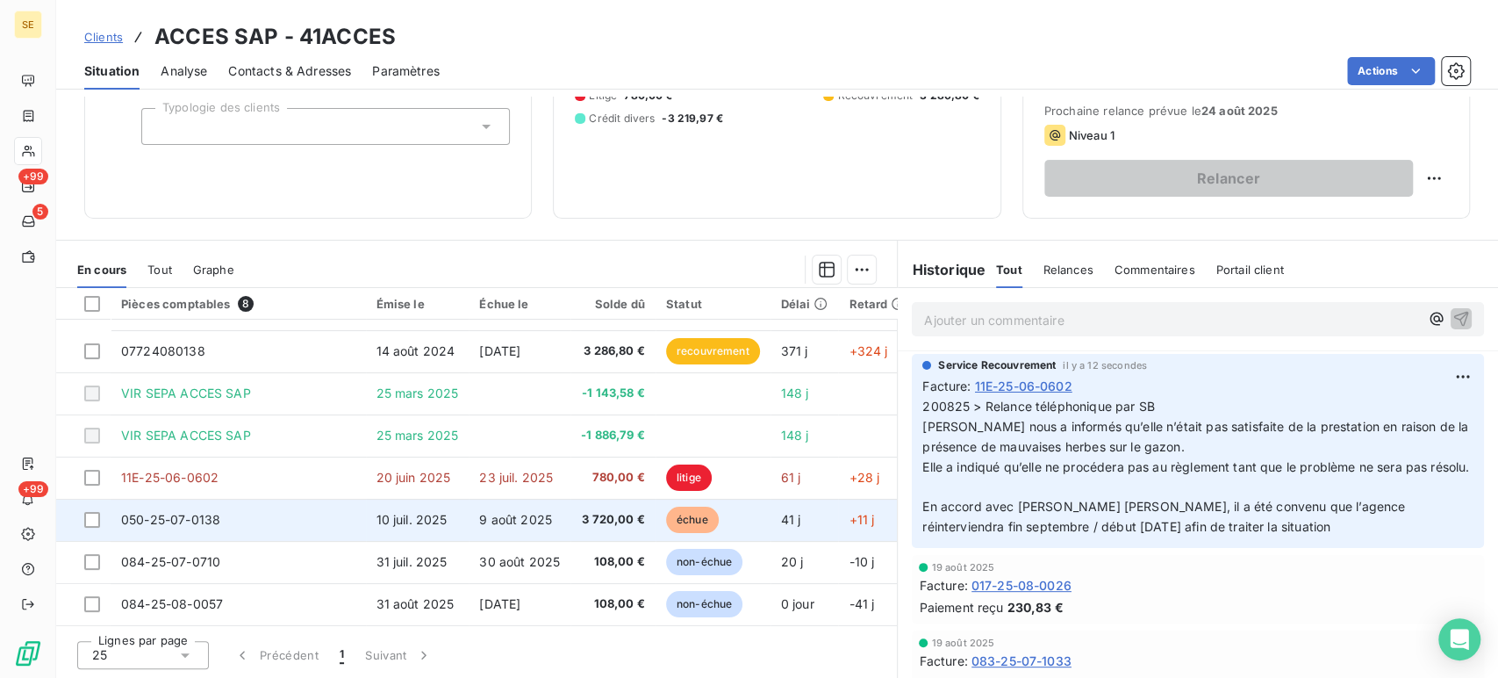
click at [463, 523] on td "10 juil. 2025" at bounding box center [418, 520] width 104 height 42
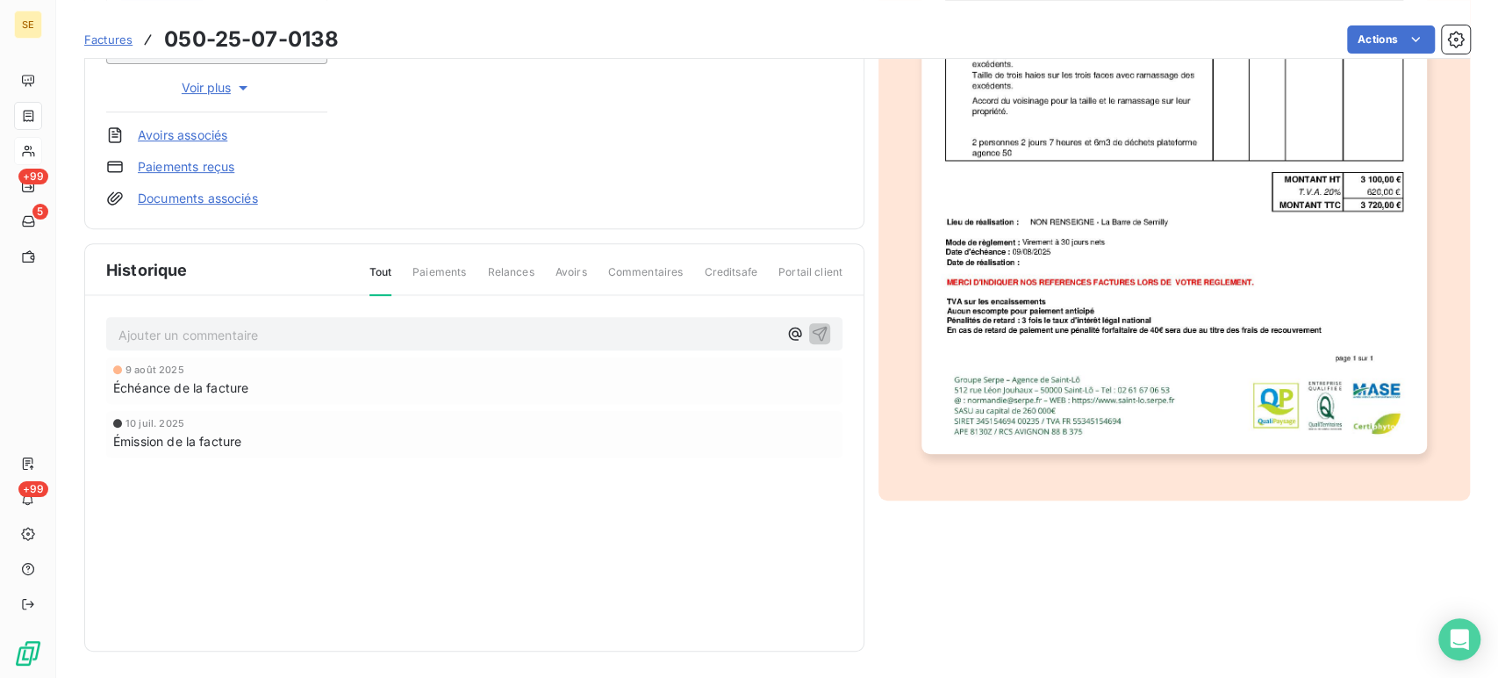
scroll to position [182, 0]
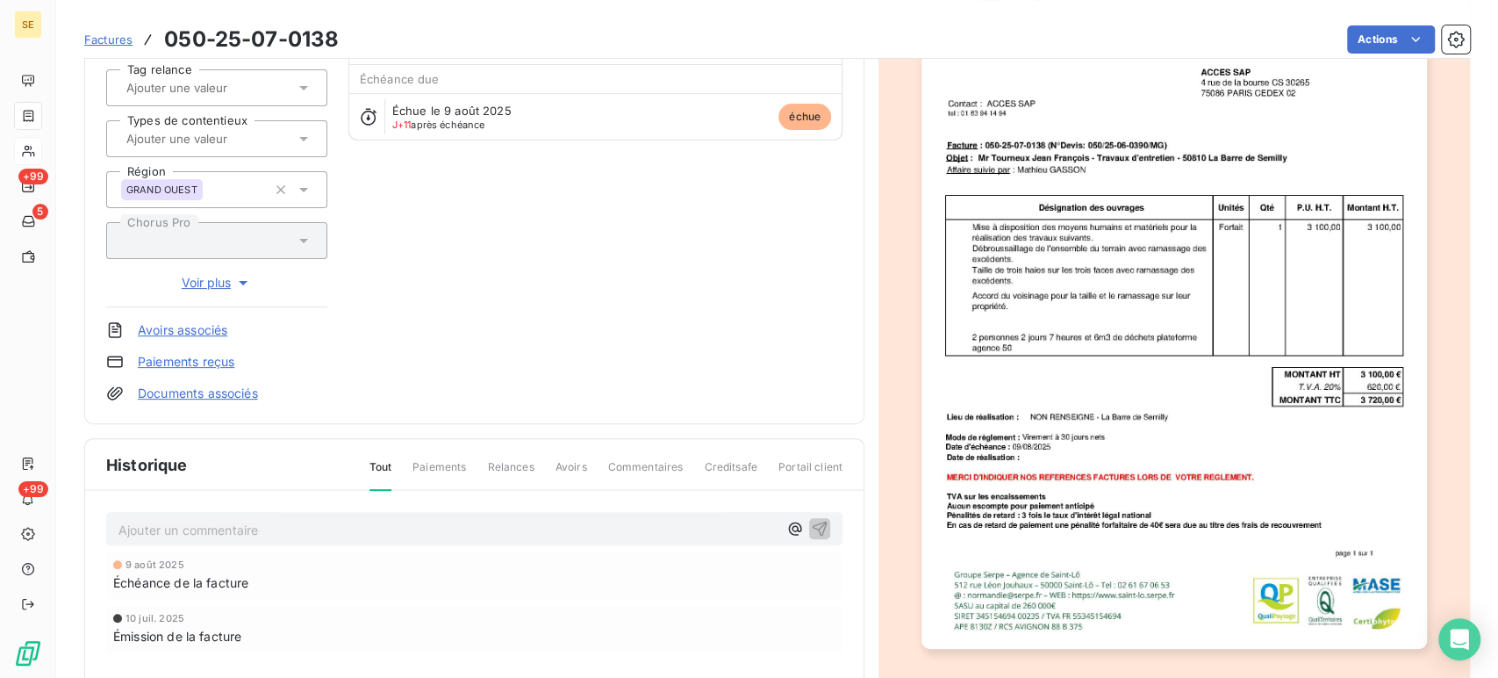
click at [210, 393] on link "Documents associés" at bounding box center [198, 393] width 120 height 18
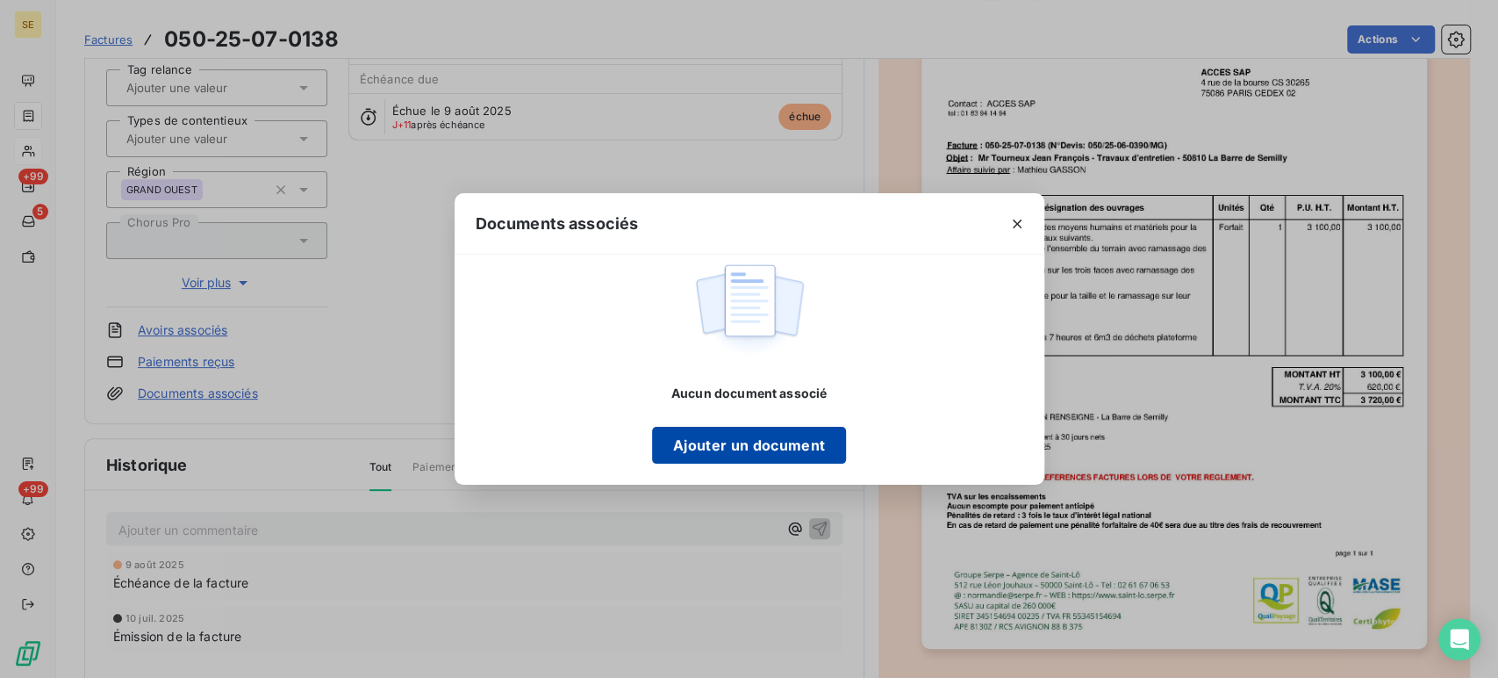
click at [706, 443] on button "Ajouter un document" at bounding box center [749, 445] width 194 height 37
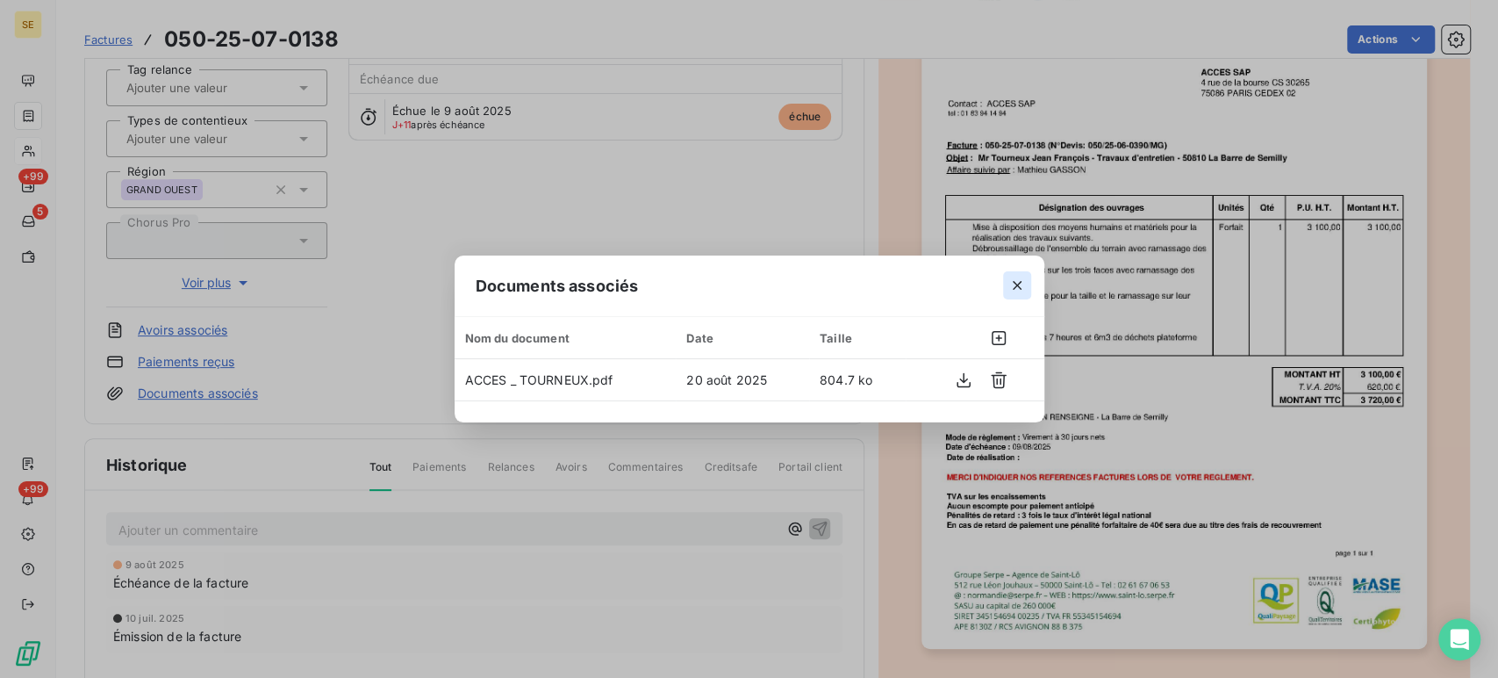
click at [1018, 283] on icon "button" at bounding box center [1017, 285] width 9 height 9
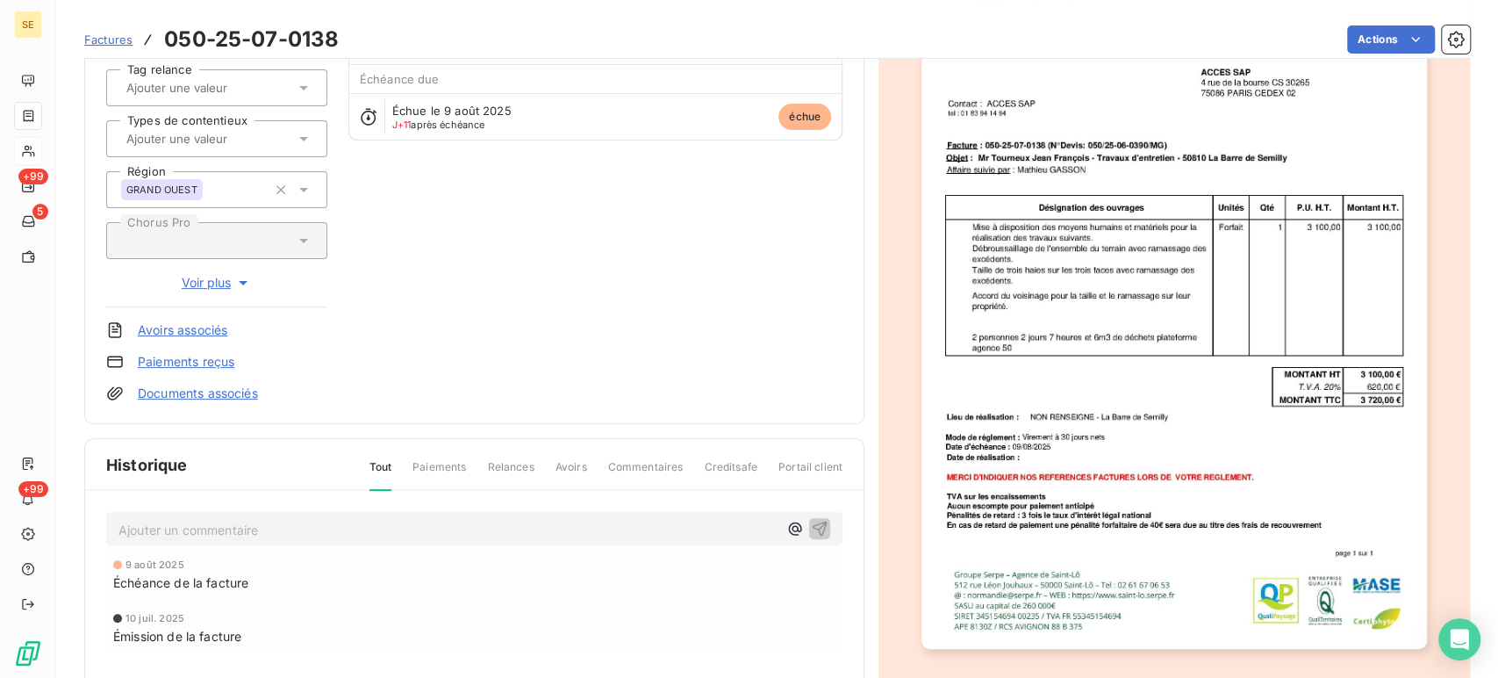
click at [358, 520] on p "Ajouter un commentaire ﻿" at bounding box center [447, 530] width 659 height 22
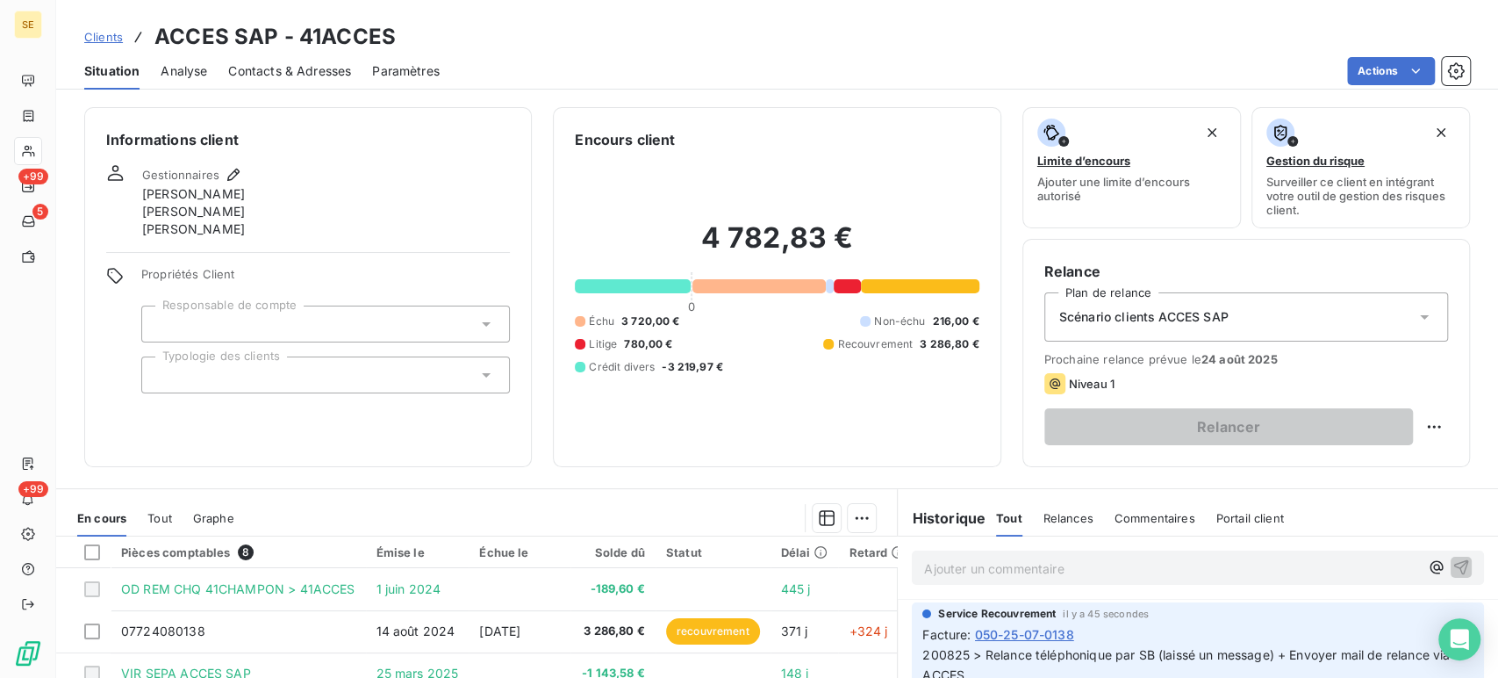
scroll to position [195, 0]
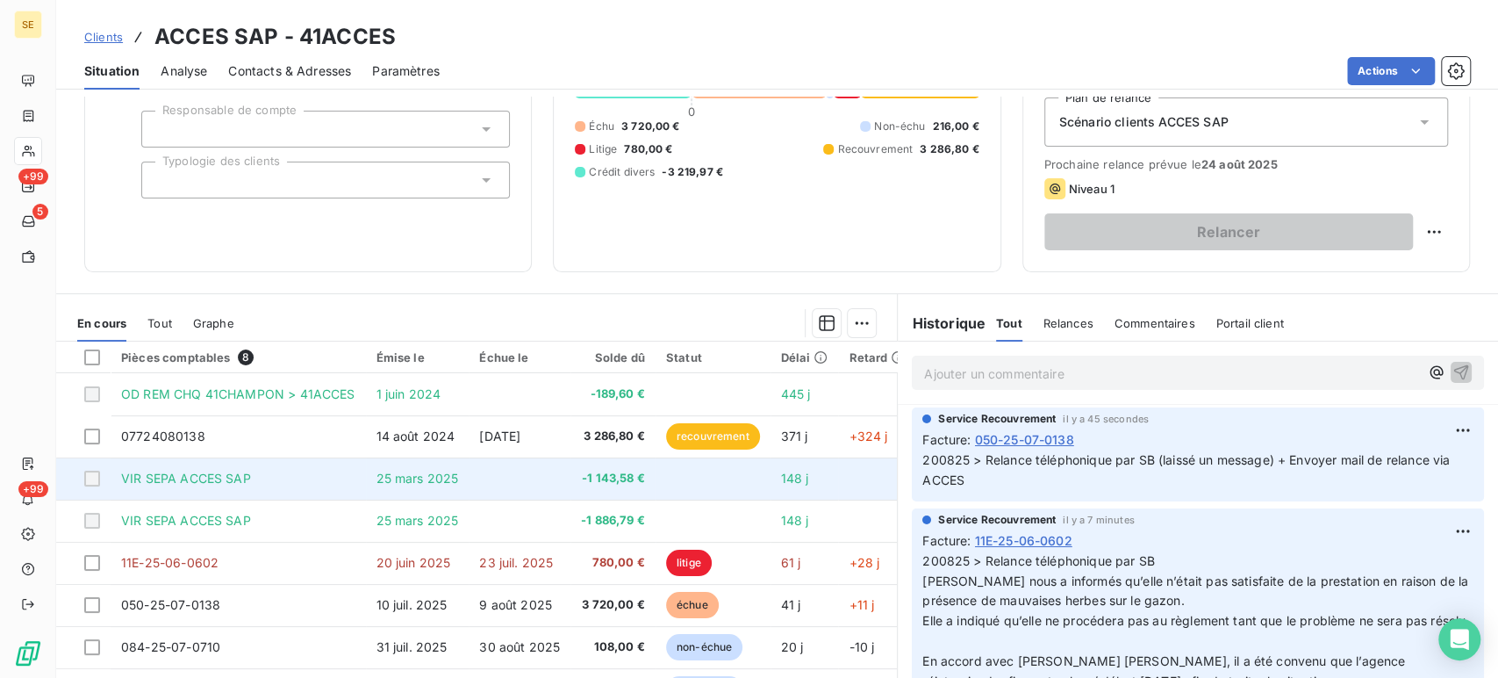
click at [562, 483] on td at bounding box center [520, 478] width 102 height 42
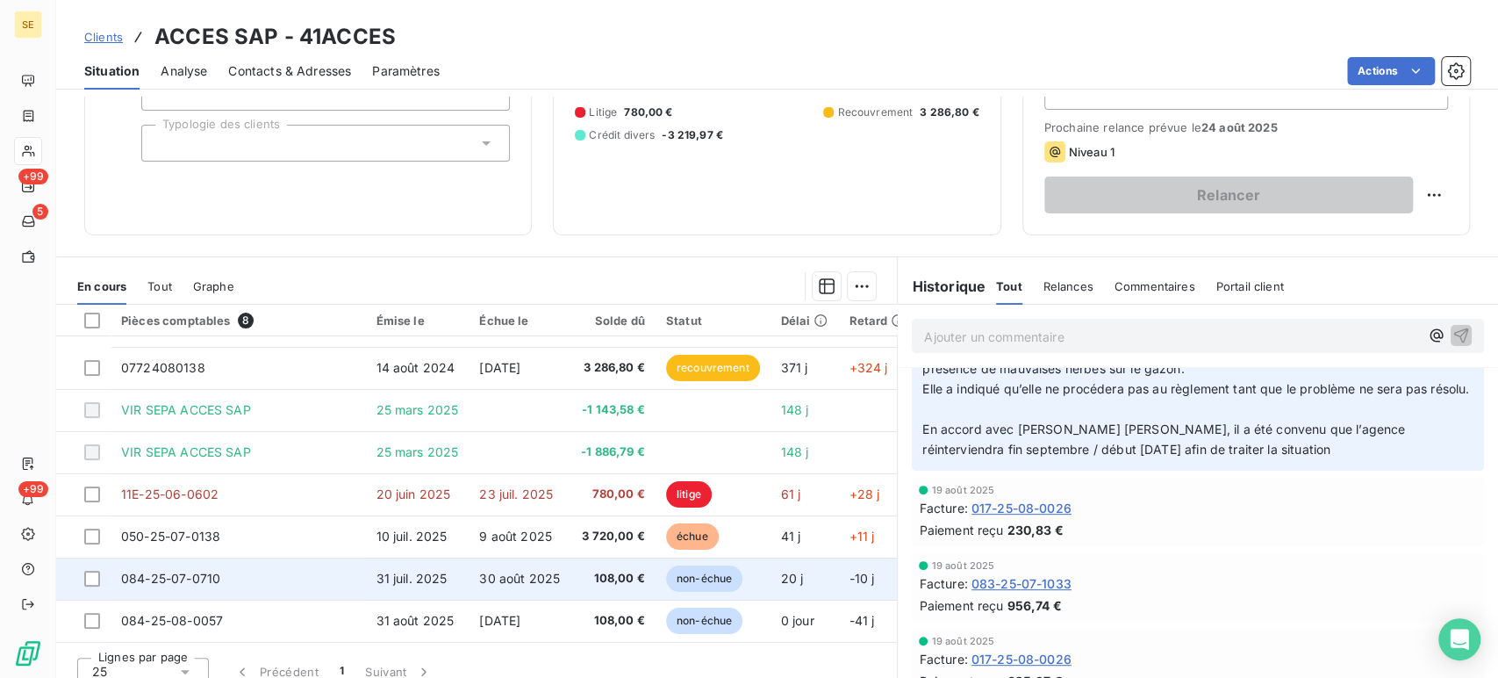
scroll to position [248, 0]
